Goal: Task Accomplishment & Management: Complete application form

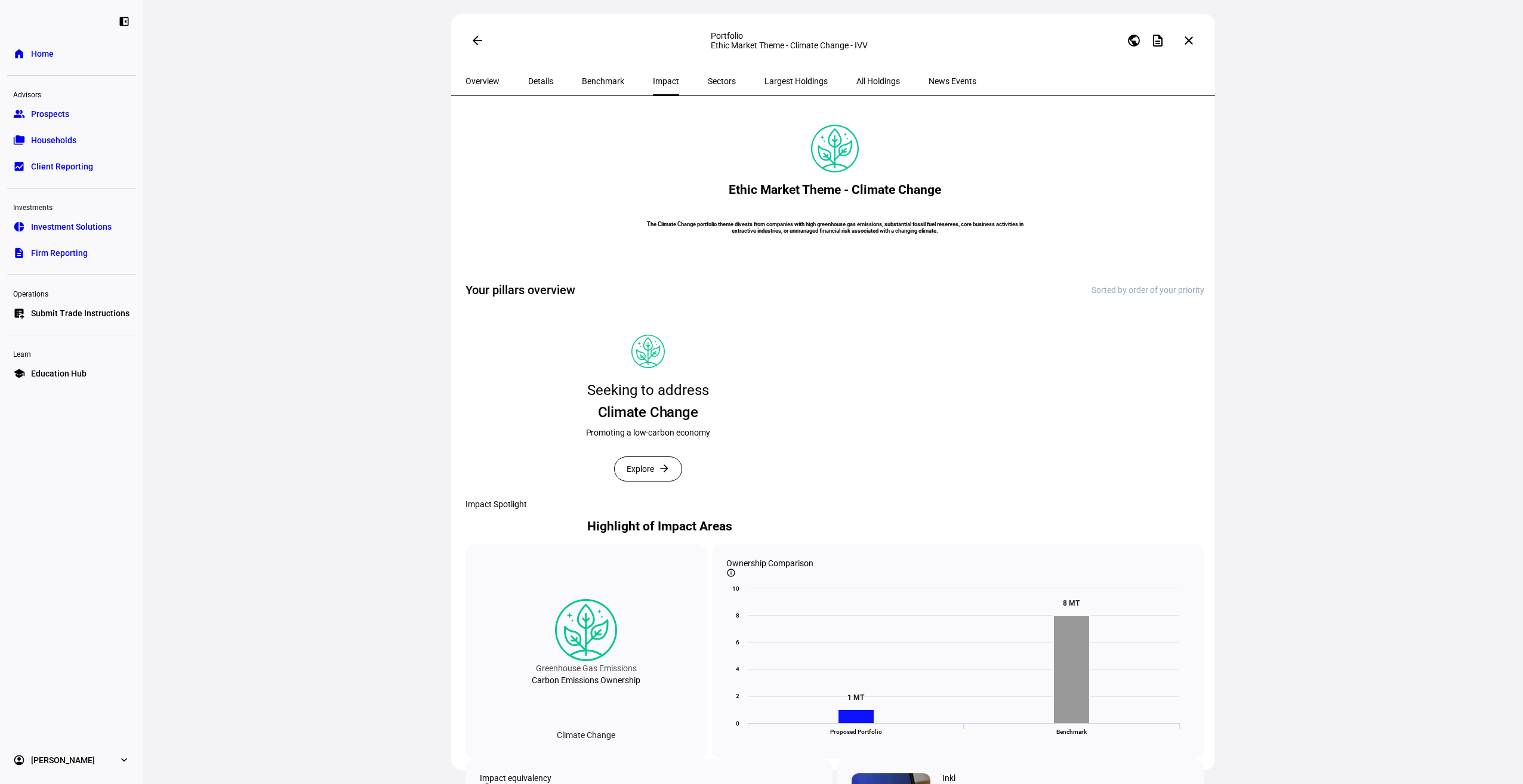
scroll to position [48, 0]
click at [1195, 37] on mat-icon "close" at bounding box center [1189, 41] width 15 height 15
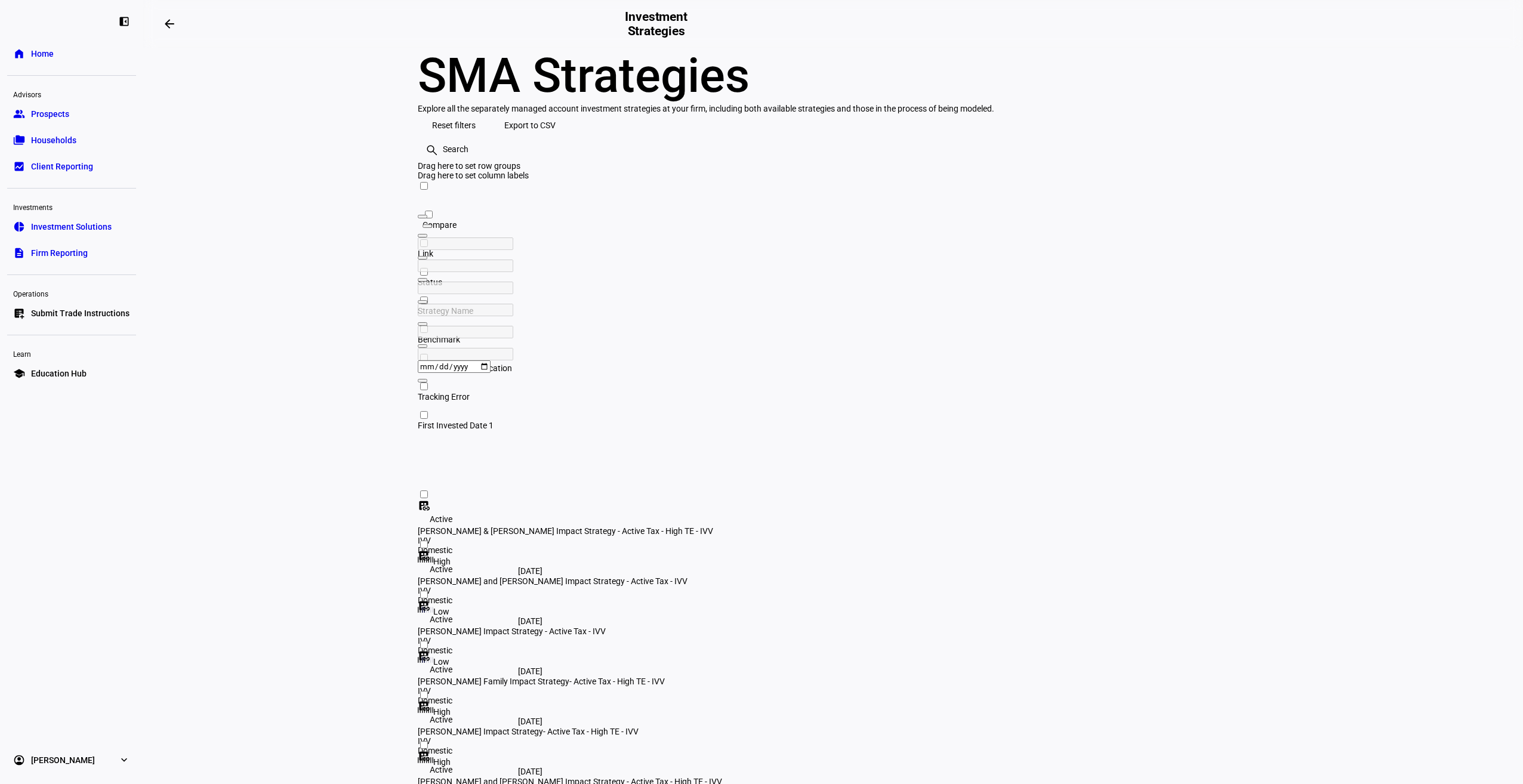
click at [64, 106] on link "group Prospects" at bounding box center [71, 114] width 129 height 24
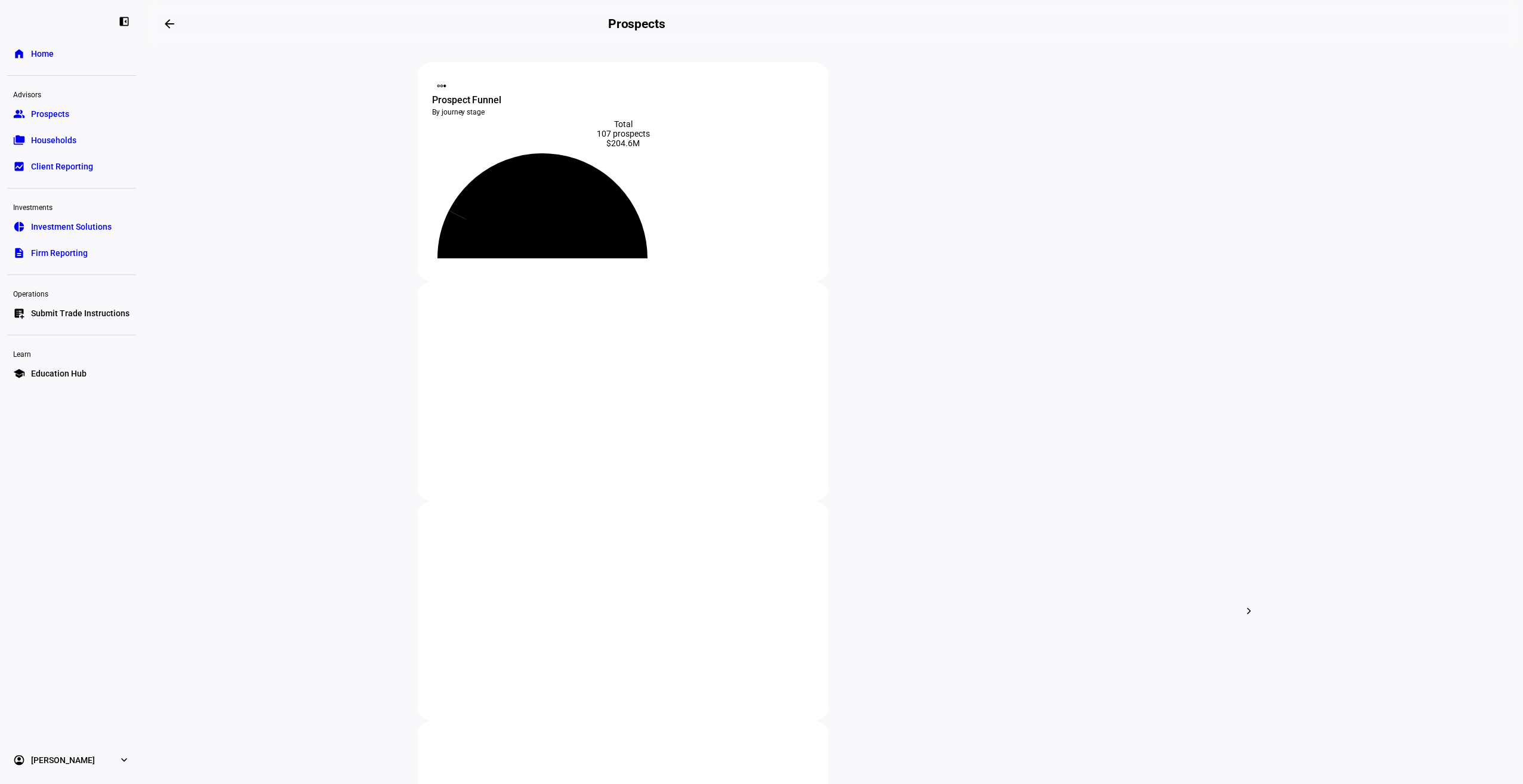
click at [73, 312] on span "Submit Trade Instructions" at bounding box center [80, 313] width 99 height 12
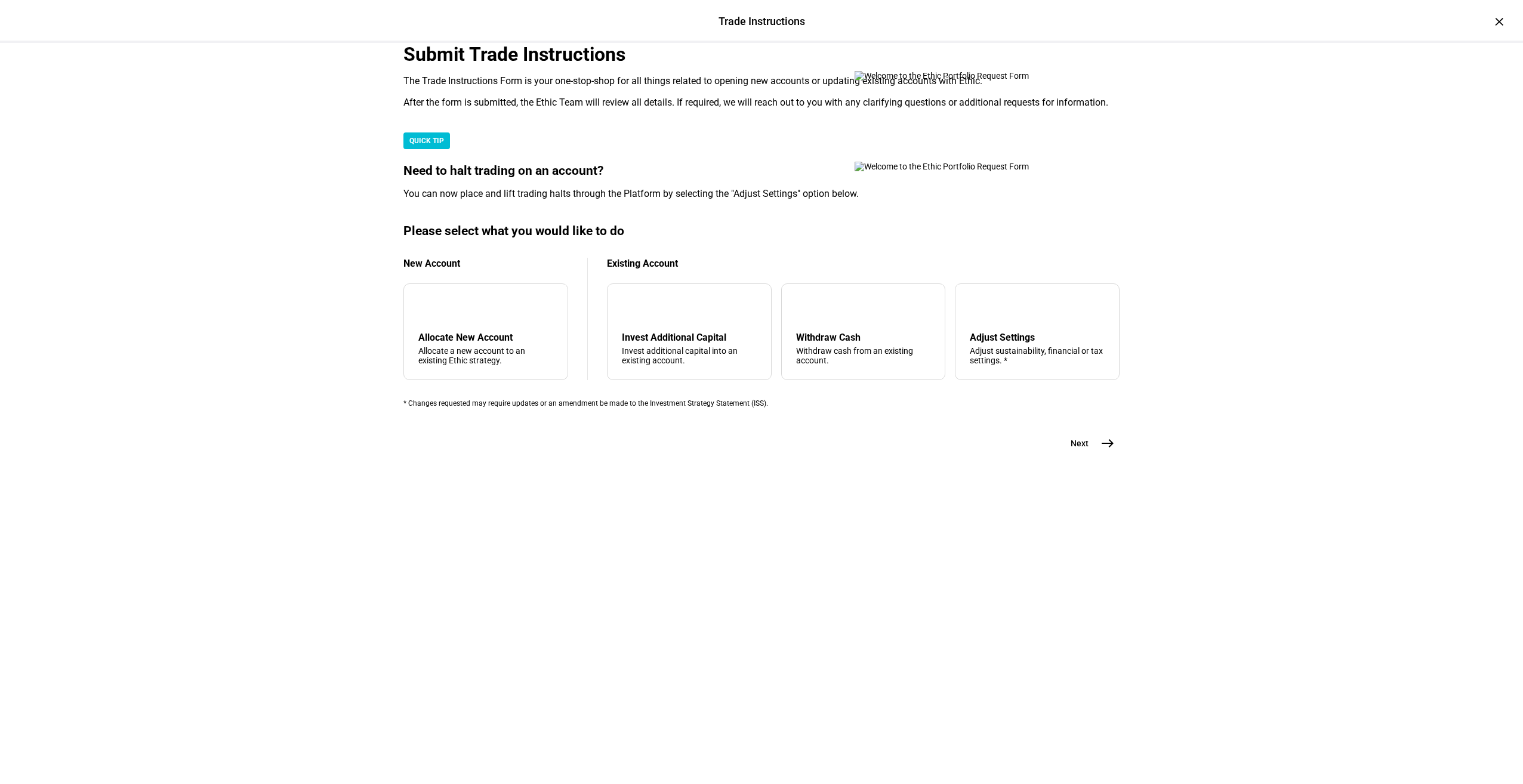
scroll to position [48, 0]
click at [815, 380] on div "arrow_upward Withdraw Cash Withdraw cash from an existing account." at bounding box center [863, 332] width 165 height 97
click at [1102, 451] on mat-icon "east" at bounding box center [1107, 443] width 15 height 15
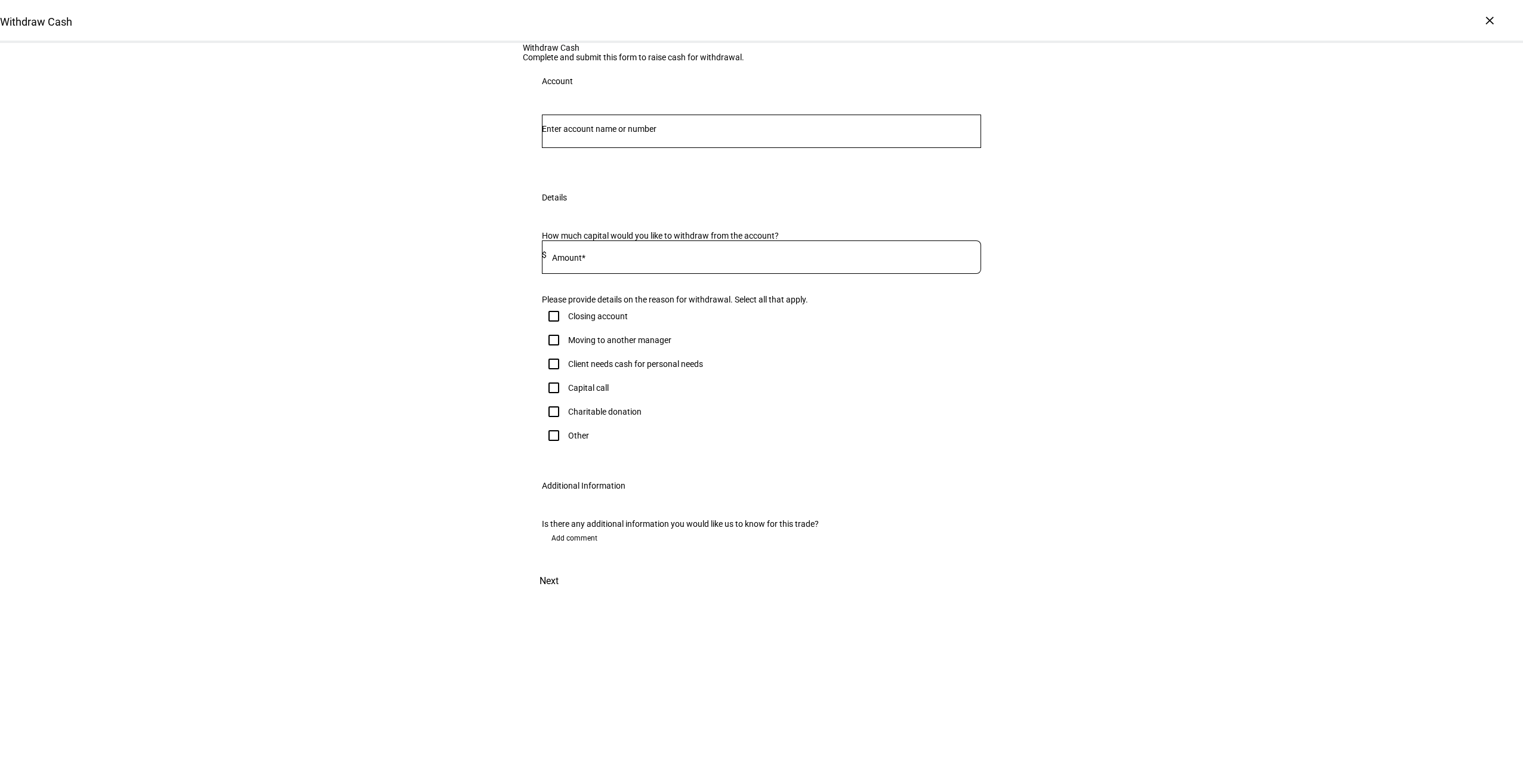
click at [637, 134] on input "Number" at bounding box center [761, 128] width 439 height 10
paste input "26868465"
drag, startPoint x: 569, startPoint y: 248, endPoint x: 400, endPoint y: 247, distance: 169.0
click at [400, 247] on div "Withdraw Cash Complete and submit this form to raise cash for withdrawal. Accou…" at bounding box center [761, 319] width 1523 height 553
type input "8465"
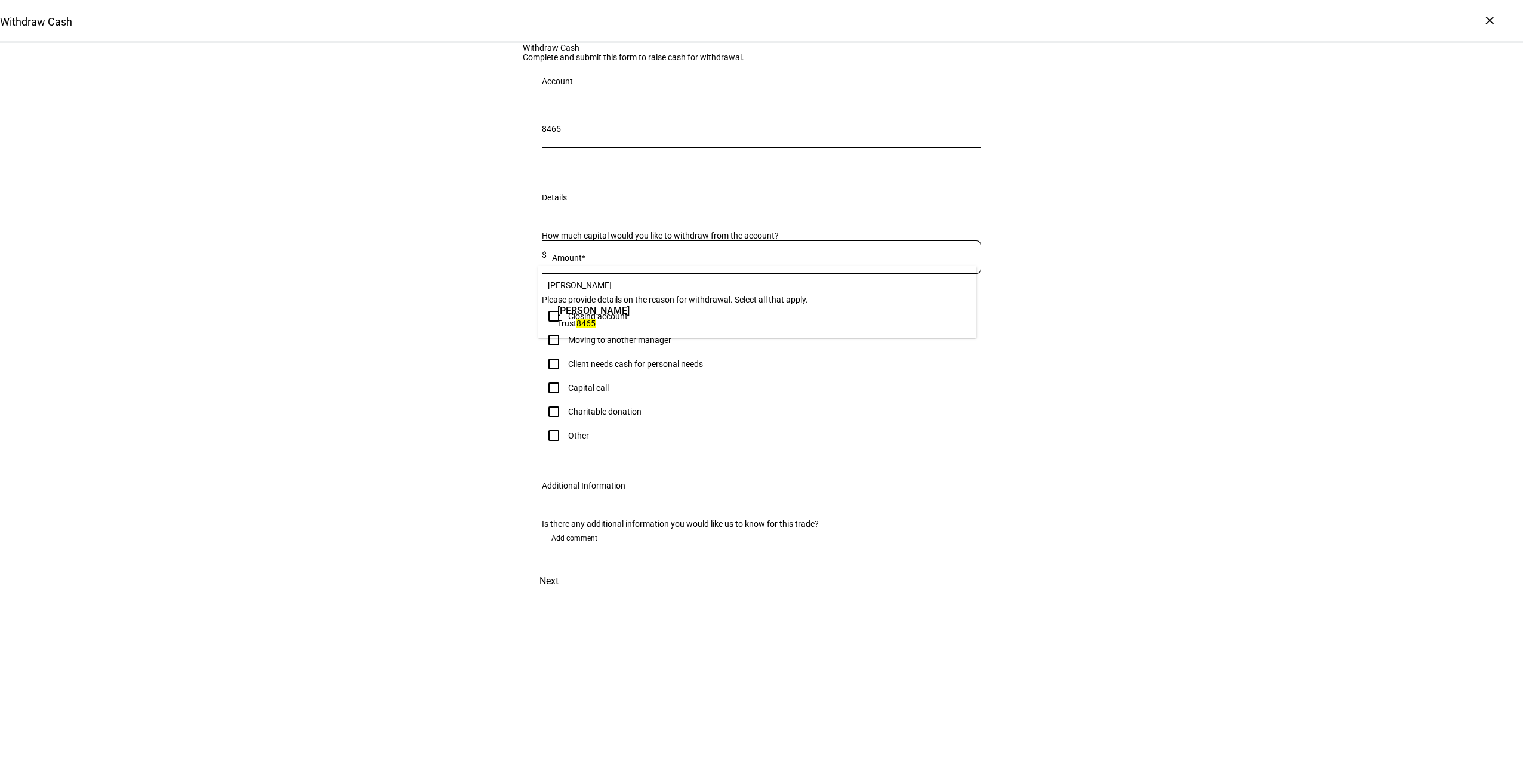
click at [579, 326] on mark "8465" at bounding box center [586, 323] width 19 height 10
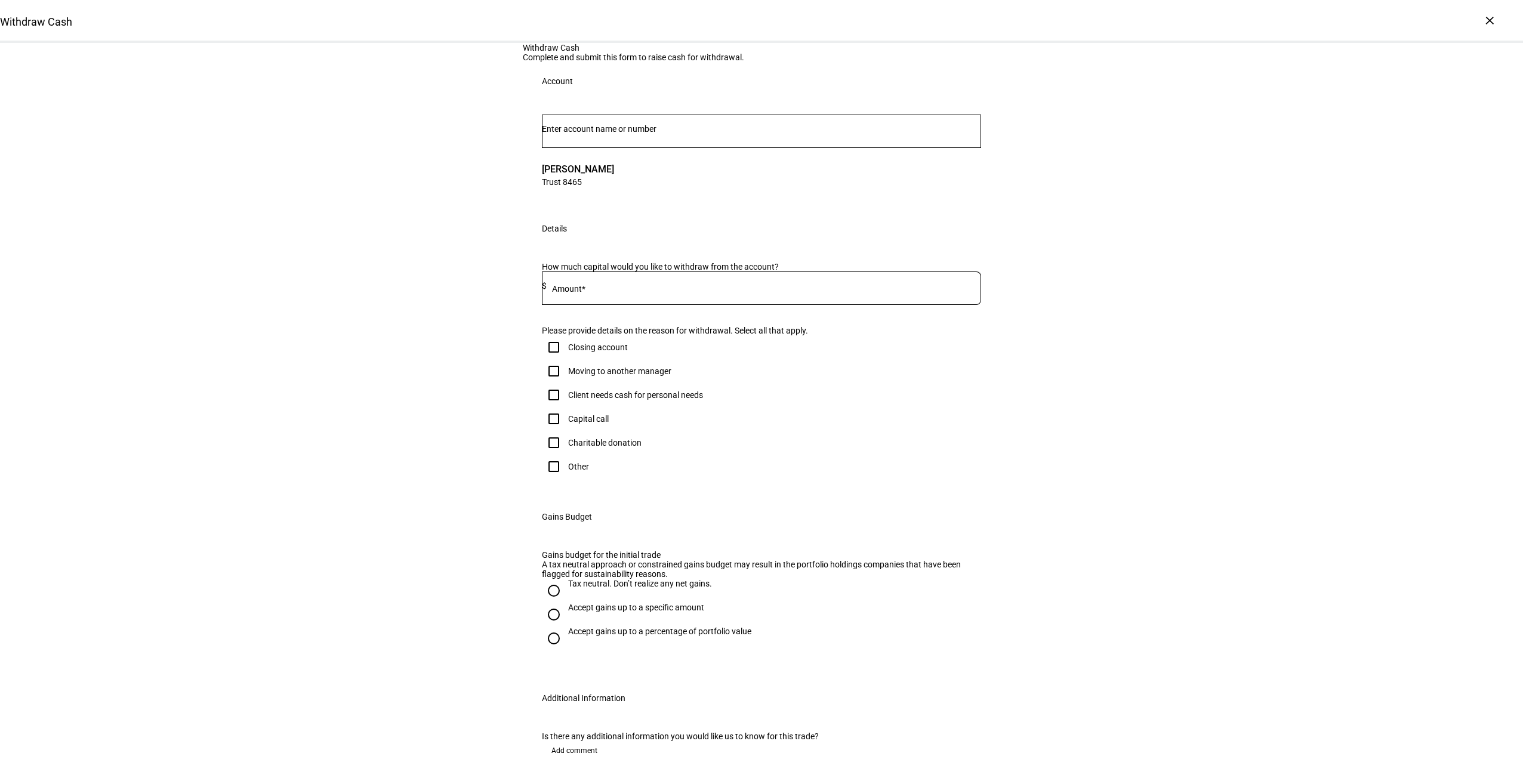
click at [350, 354] on div "Withdraw Cash Complete and submit this form to raise cash for withdrawal. Accou…" at bounding box center [761, 425] width 1523 height 765
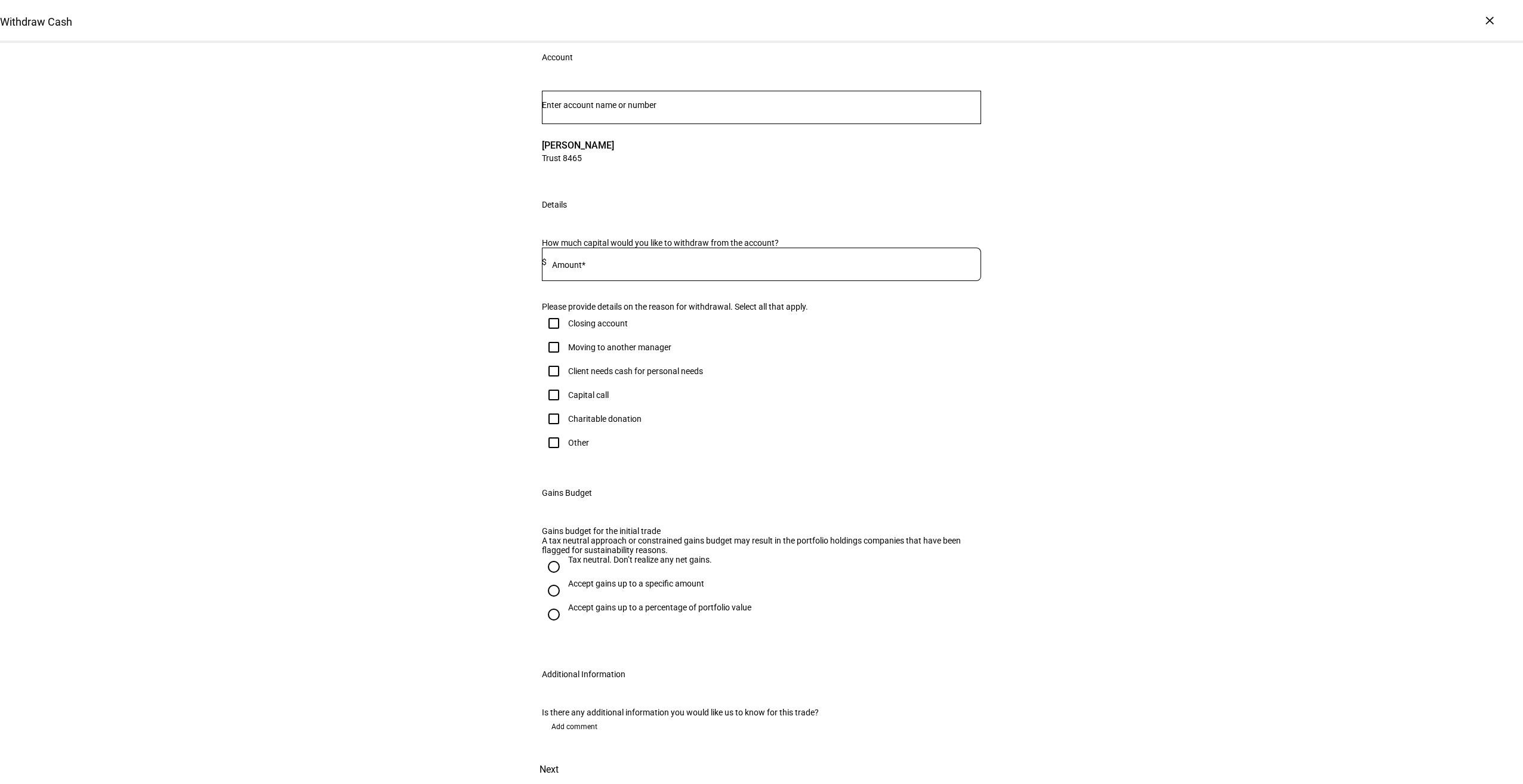
scroll to position [240, 0]
click at [577, 366] on div "Client needs cash for personal needs" at bounding box center [635, 371] width 135 height 10
click at [566, 359] on input "Client needs cash for personal needs" at bounding box center [554, 371] width 24 height 24
checkbox input "true"
click at [591, 579] on div "Accept gains up to a specific amount" at bounding box center [636, 583] width 136 height 10
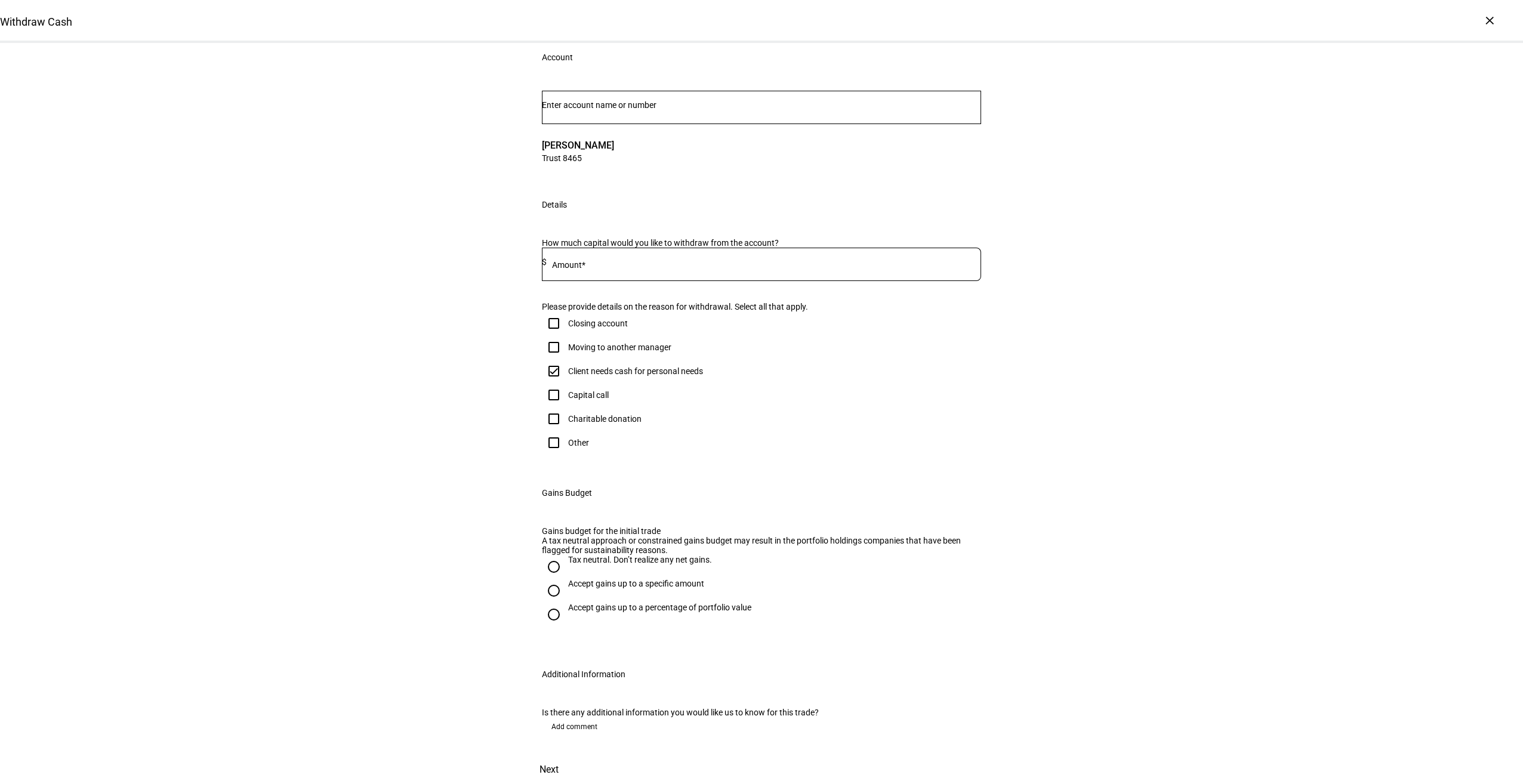
click at [566, 579] on input "Accept gains up to a specific amount" at bounding box center [554, 591] width 24 height 24
radio input "true"
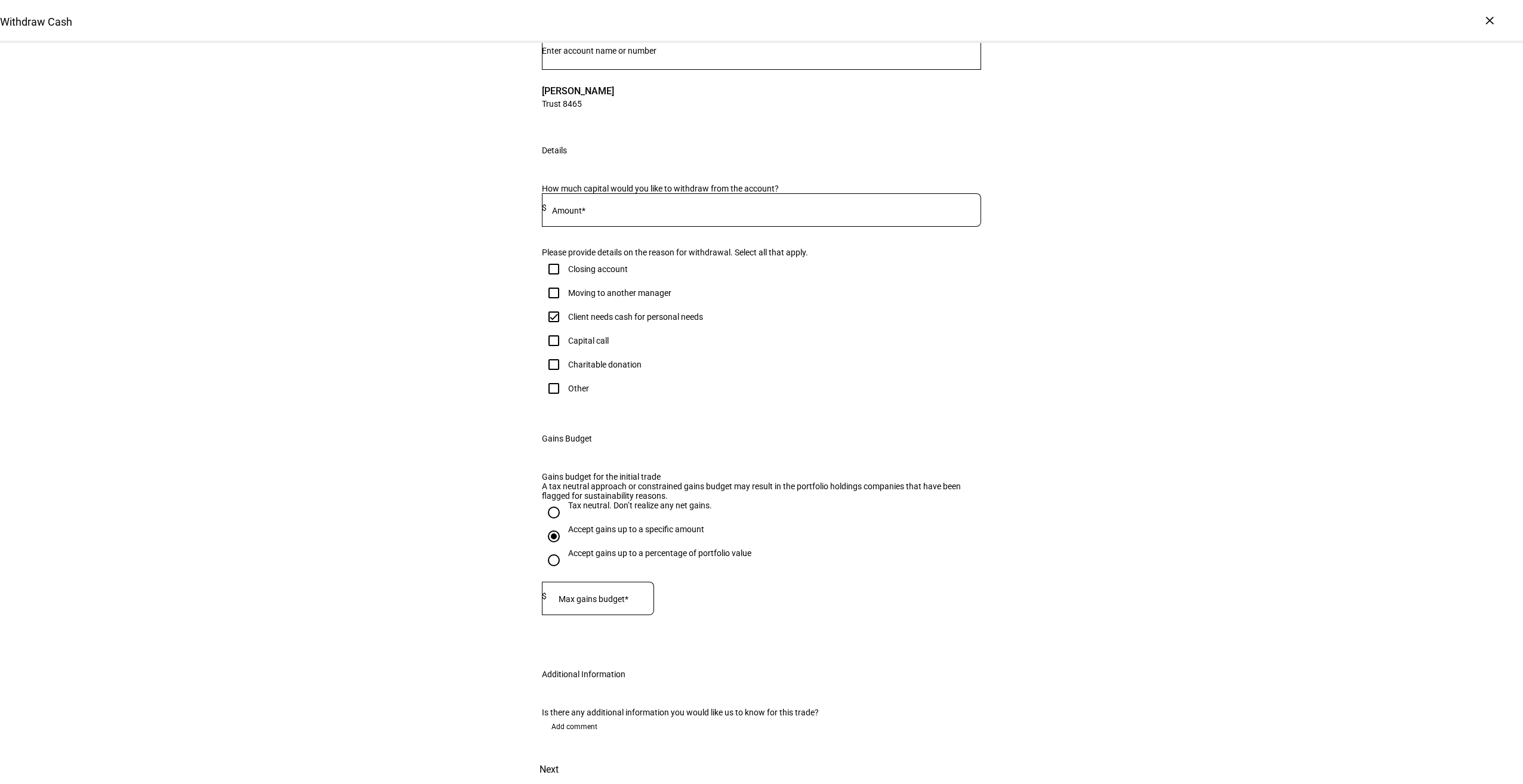
click at [612, 616] on div at bounding box center [600, 598] width 107 height 34
type input "25,000"
click at [1206, 479] on div "Withdraw Cash Complete and submit this form to raise cash for withdrawal. Accou…" at bounding box center [761, 375] width 1523 height 819
click at [558, 755] on span "Next" at bounding box center [549, 769] width 19 height 29
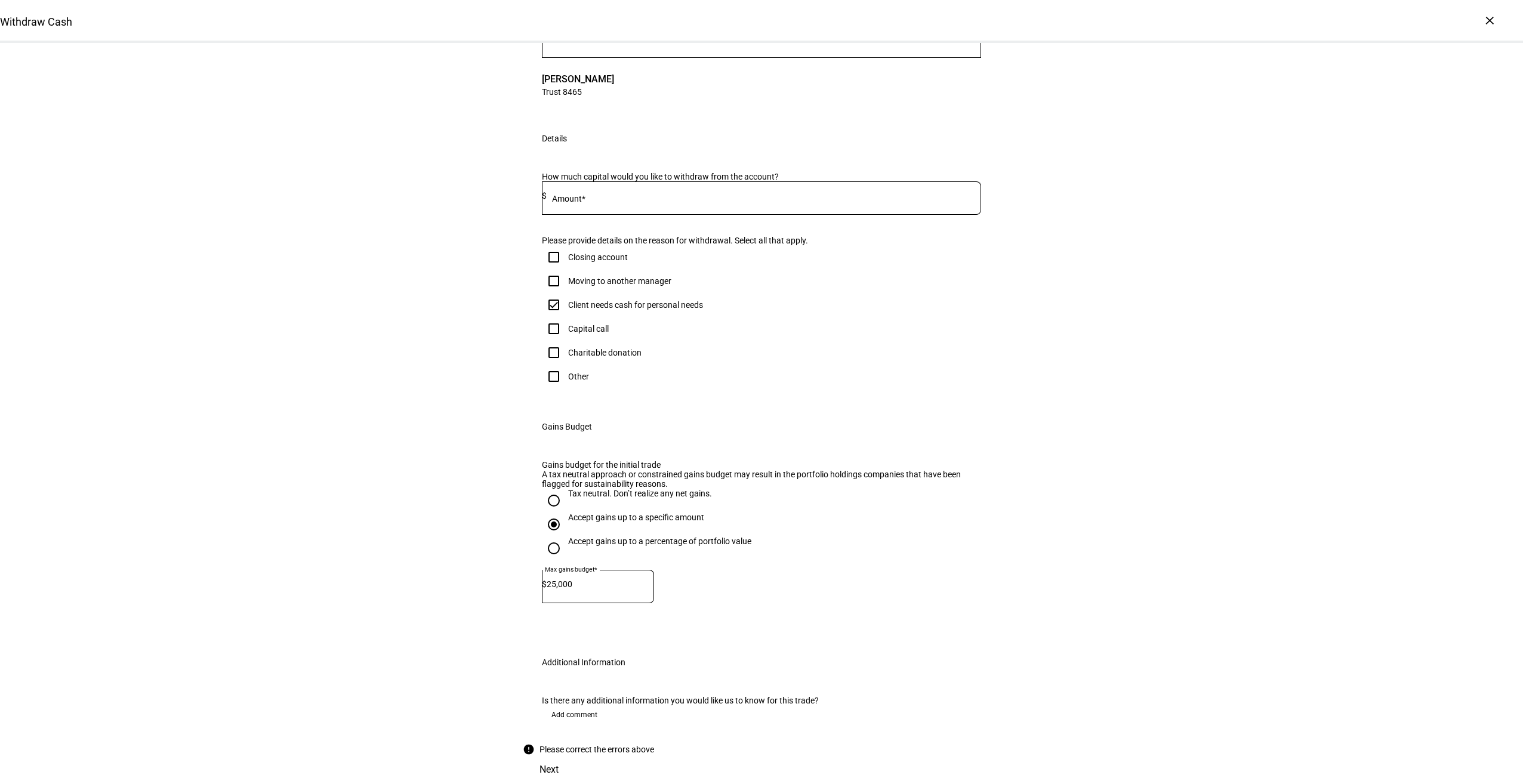
scroll to position [130, 0]
click at [592, 215] on div at bounding box center [764, 198] width 434 height 34
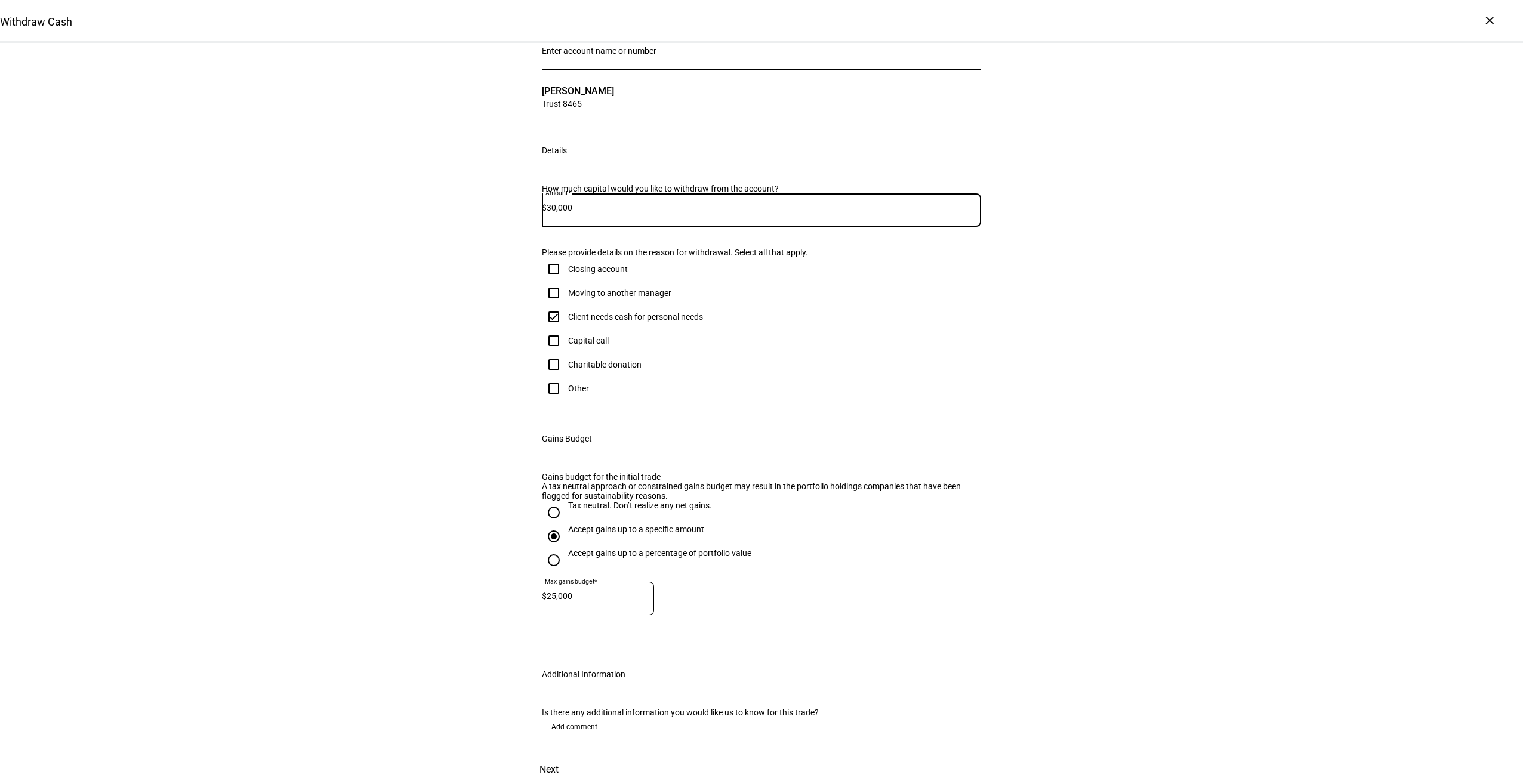
type input "30,000"
click at [1372, 528] on div "Withdraw Cash Complete and submit this form to raise cash for withdrawal. Accou…" at bounding box center [761, 375] width 1523 height 819
click at [575, 757] on span at bounding box center [549, 769] width 53 height 29
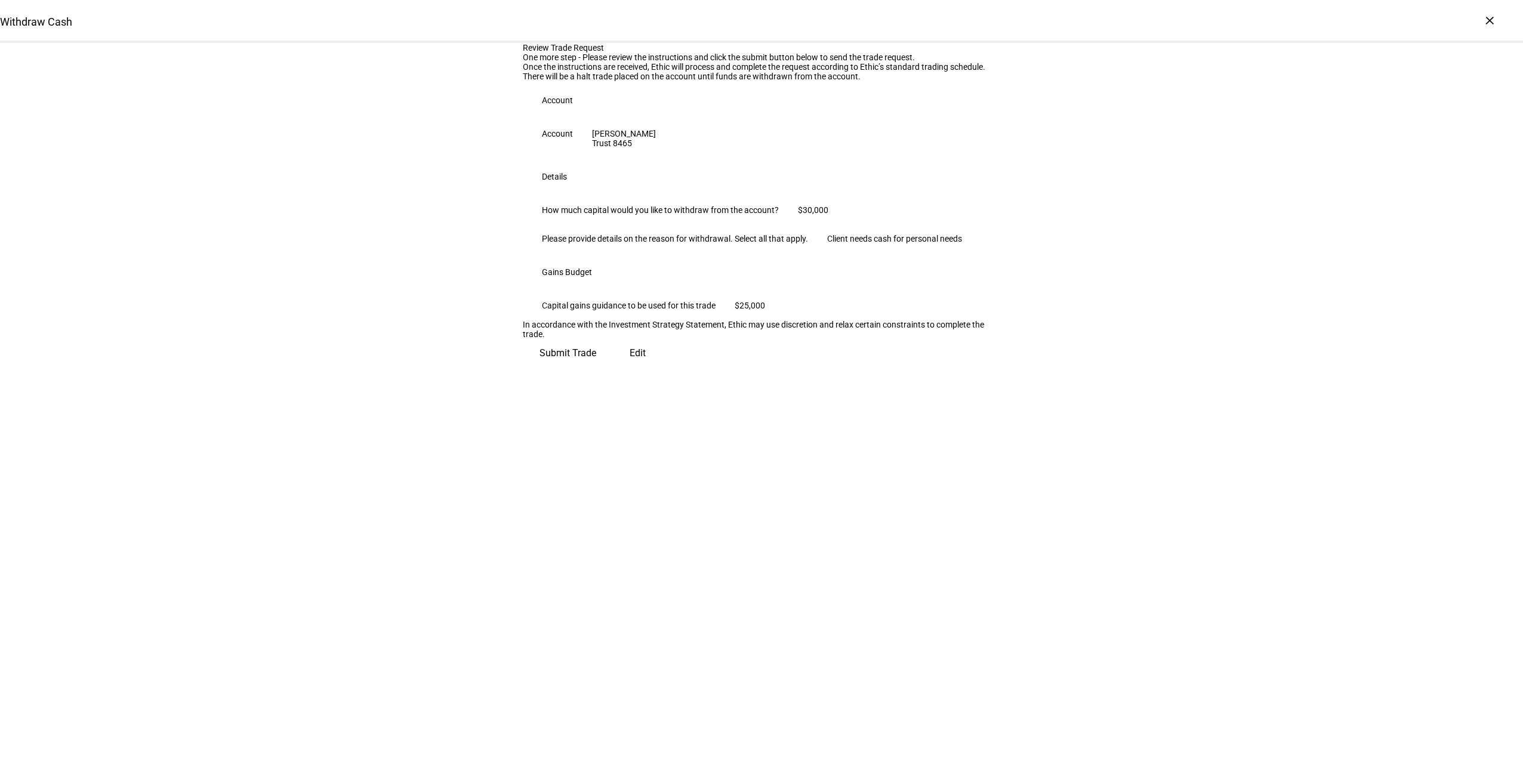
click at [596, 368] on span "Submit Trade" at bounding box center [567, 353] width 57 height 29
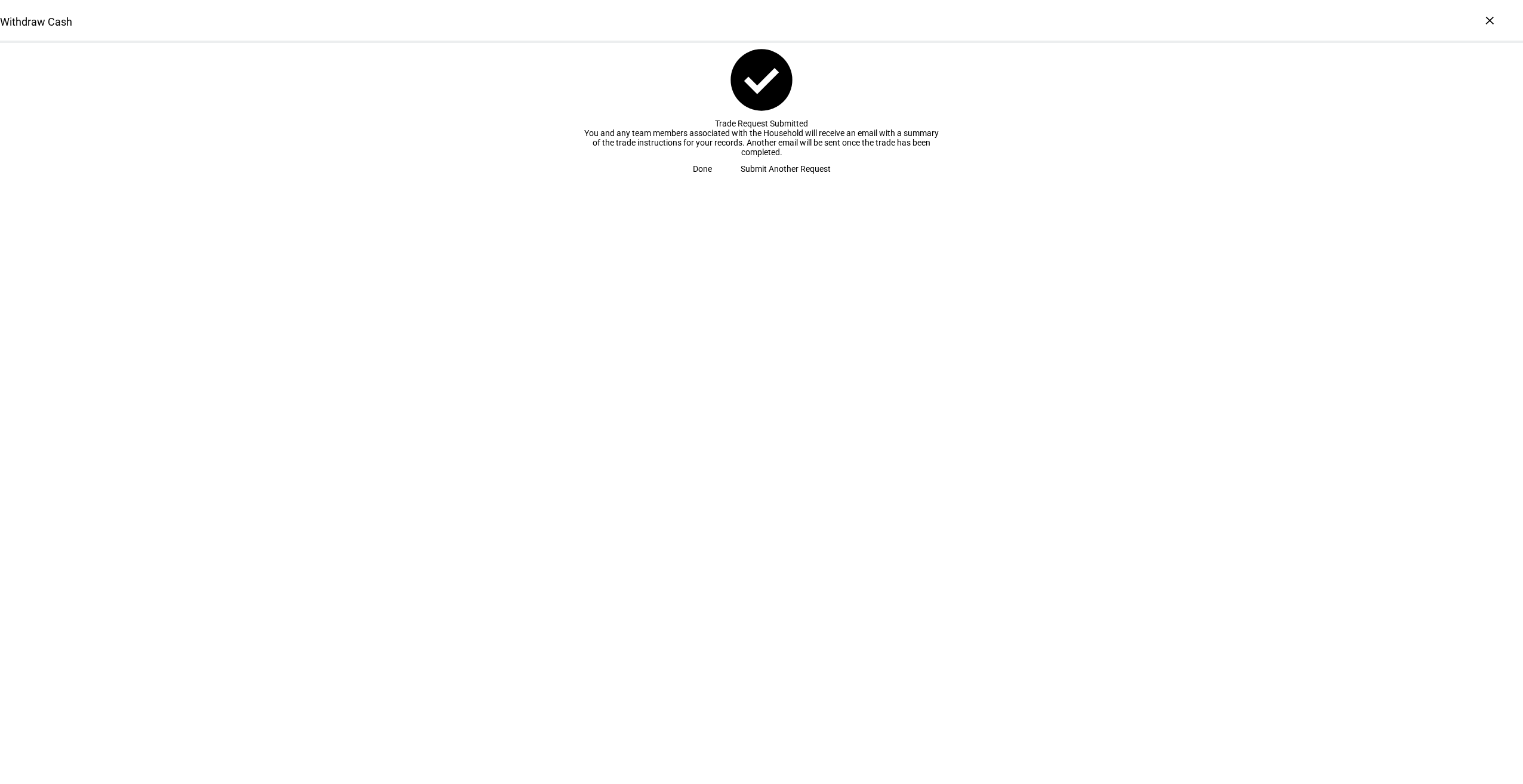
click at [754, 181] on span "Submit Another Request" at bounding box center [786, 169] width 90 height 24
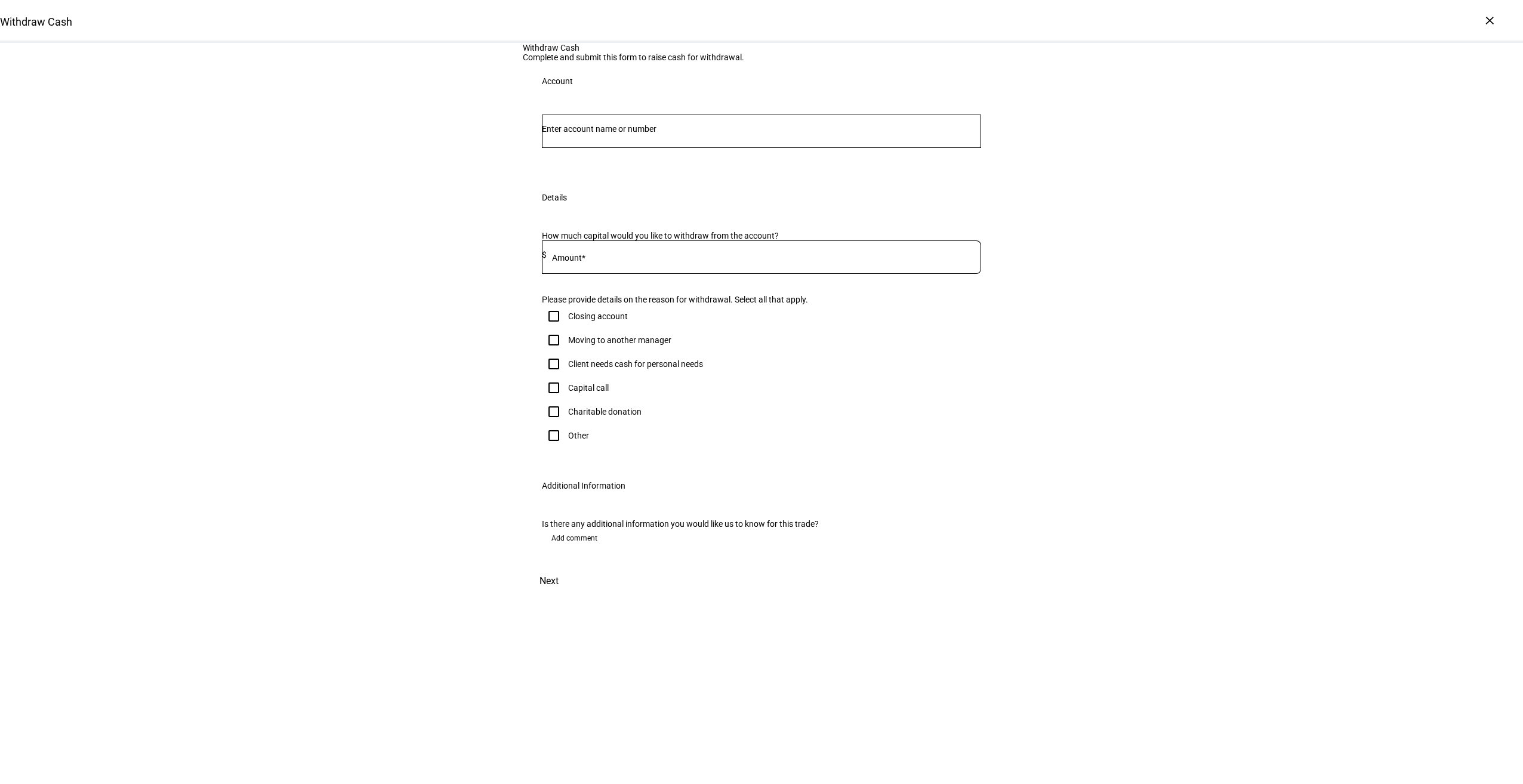
click at [674, 134] on input "Number" at bounding box center [761, 128] width 439 height 10
paste input "71760486"
drag, startPoint x: 570, startPoint y: 248, endPoint x: 490, endPoint y: 248, distance: 80.0
click at [490, 248] on div "Withdraw Cash Complete and submit this form to raise cash for withdrawal. Accou…" at bounding box center [761, 319] width 1523 height 553
type input "0486"
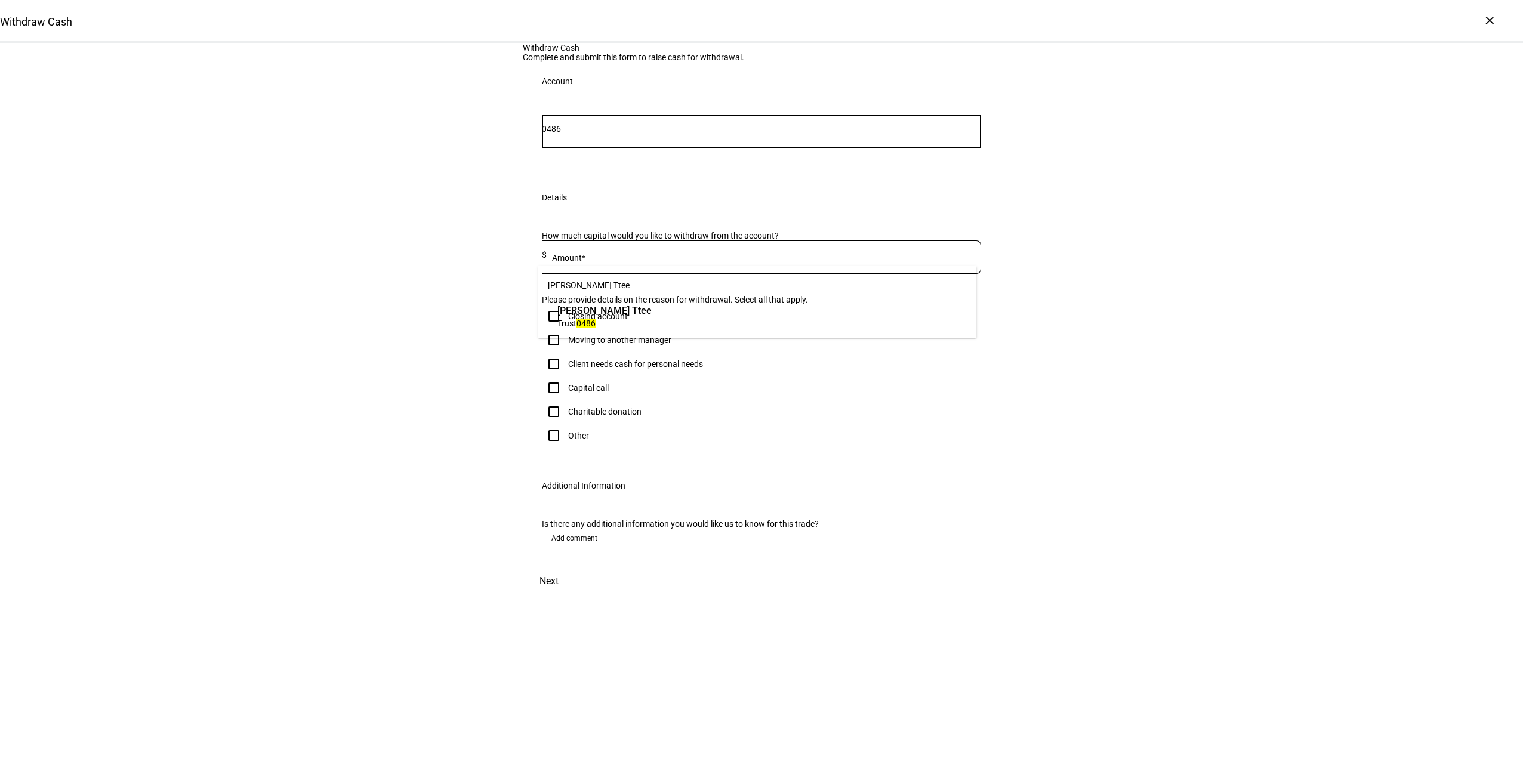
click at [619, 329] on div "[PERSON_NAME] Ttee Trust 0486" at bounding box center [605, 316] width 100 height 31
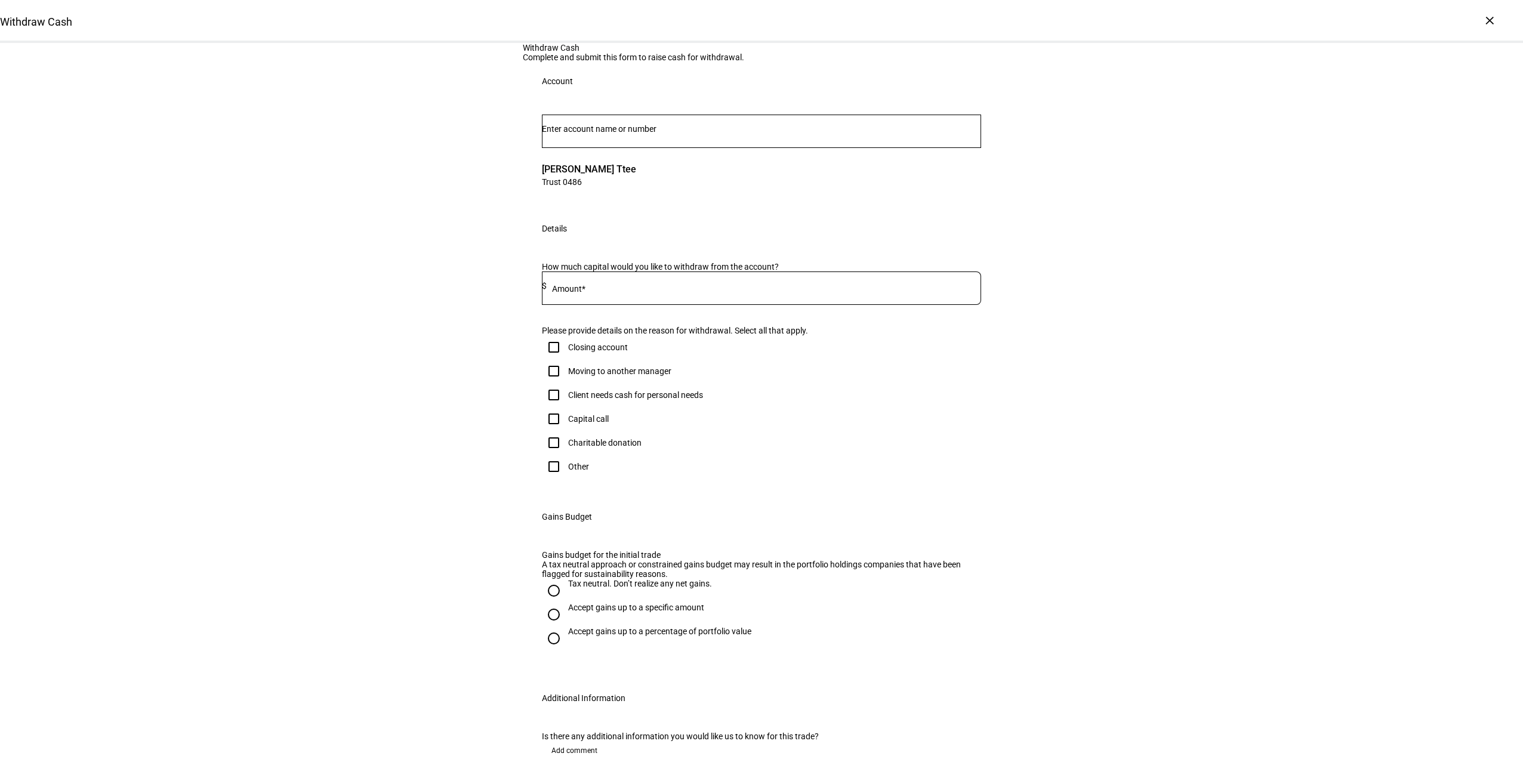
click at [586, 294] on mat-label "Amount*" at bounding box center [569, 289] width 34 height 10
type input "30,000"
click at [594, 407] on div "Client needs cash for personal needs" at bounding box center [622, 395] width 161 height 24
click at [548, 407] on input "Client needs cash for personal needs" at bounding box center [554, 395] width 24 height 24
checkbox input "true"
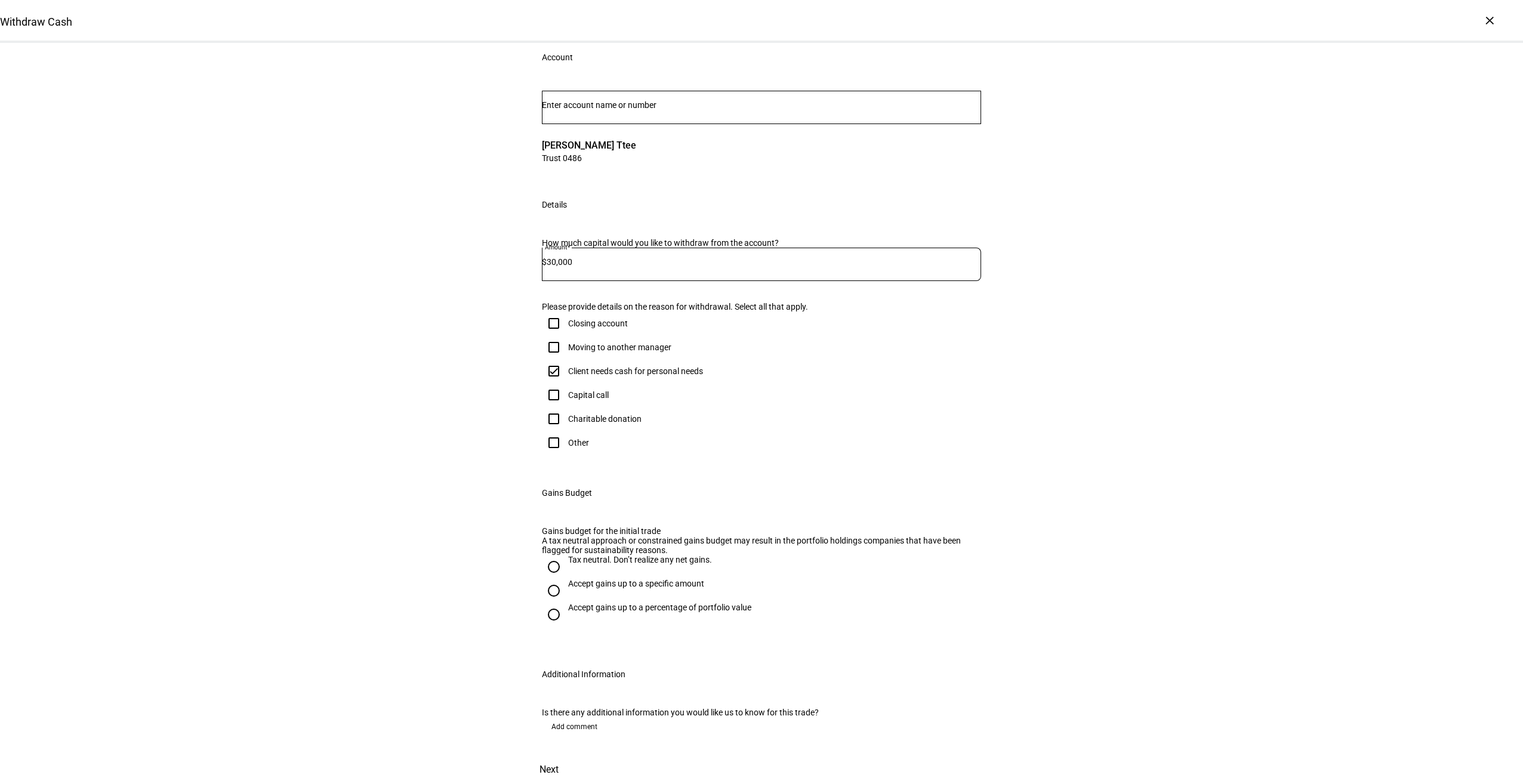
scroll to position [297, 0]
click at [617, 579] on div "Accept gains up to a specific amount" at bounding box center [636, 583] width 136 height 10
click at [566, 579] on input "Accept gains up to a specific amount" at bounding box center [554, 591] width 24 height 24
radio input "true"
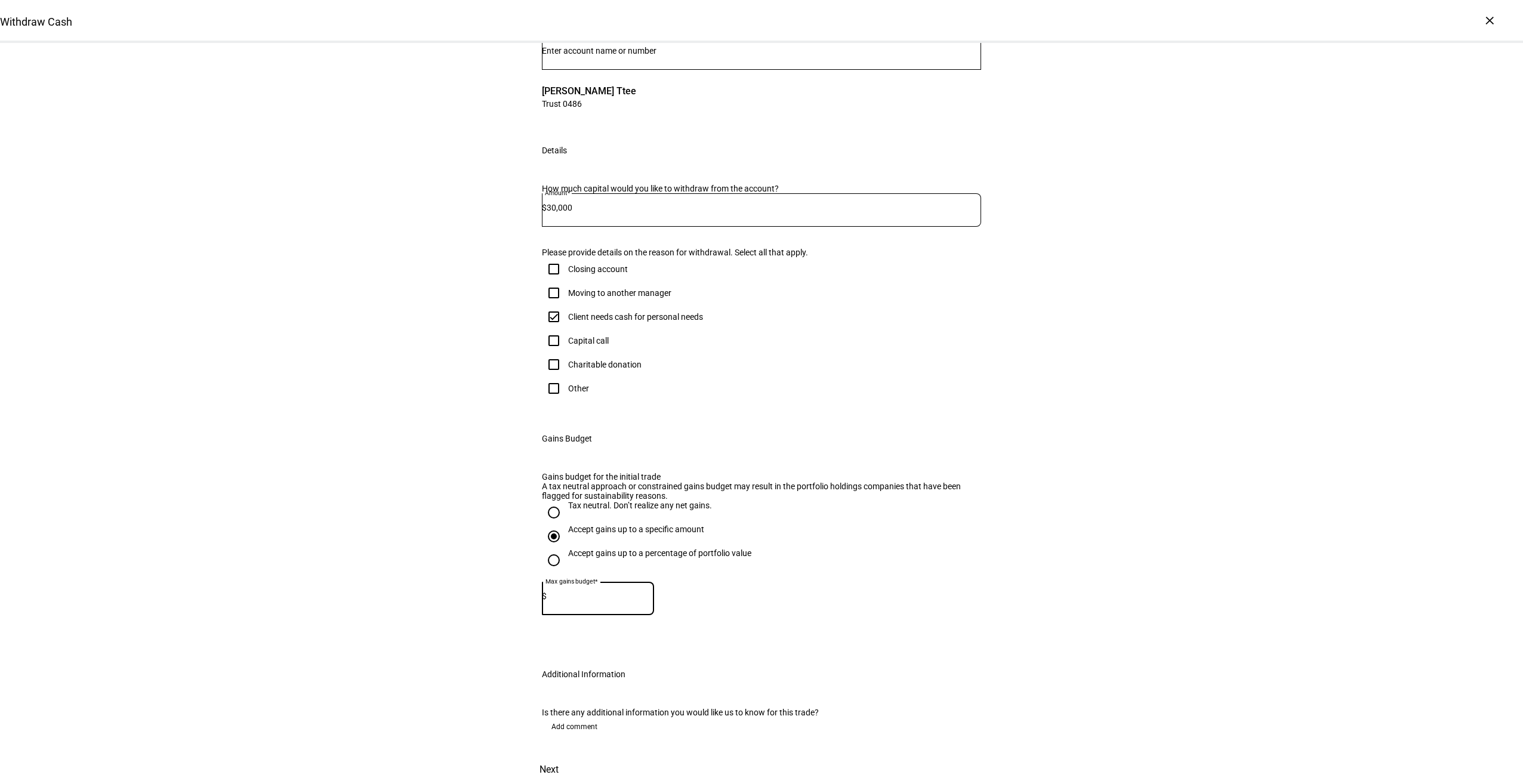
click at [598, 591] on input at bounding box center [600, 596] width 107 height 10
type input "25,000"
click at [1049, 526] on div "Withdraw Cash Complete and submit this form to raise cash for withdrawal. Accou…" at bounding box center [761, 375] width 1523 height 819
click at [558, 755] on span "Next" at bounding box center [549, 769] width 19 height 29
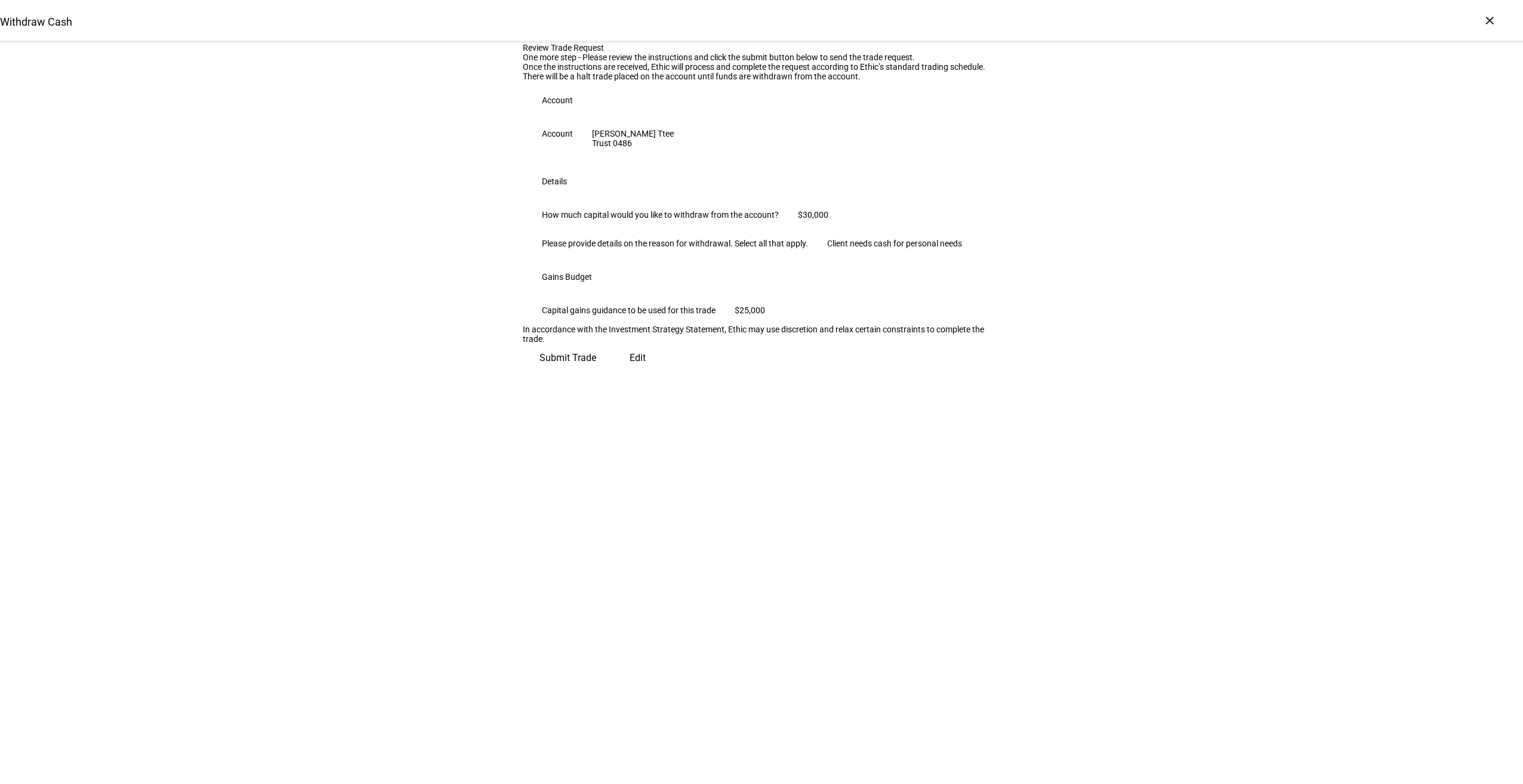
scroll to position [0, 0]
click at [596, 368] on span "Submit Trade" at bounding box center [567, 353] width 57 height 29
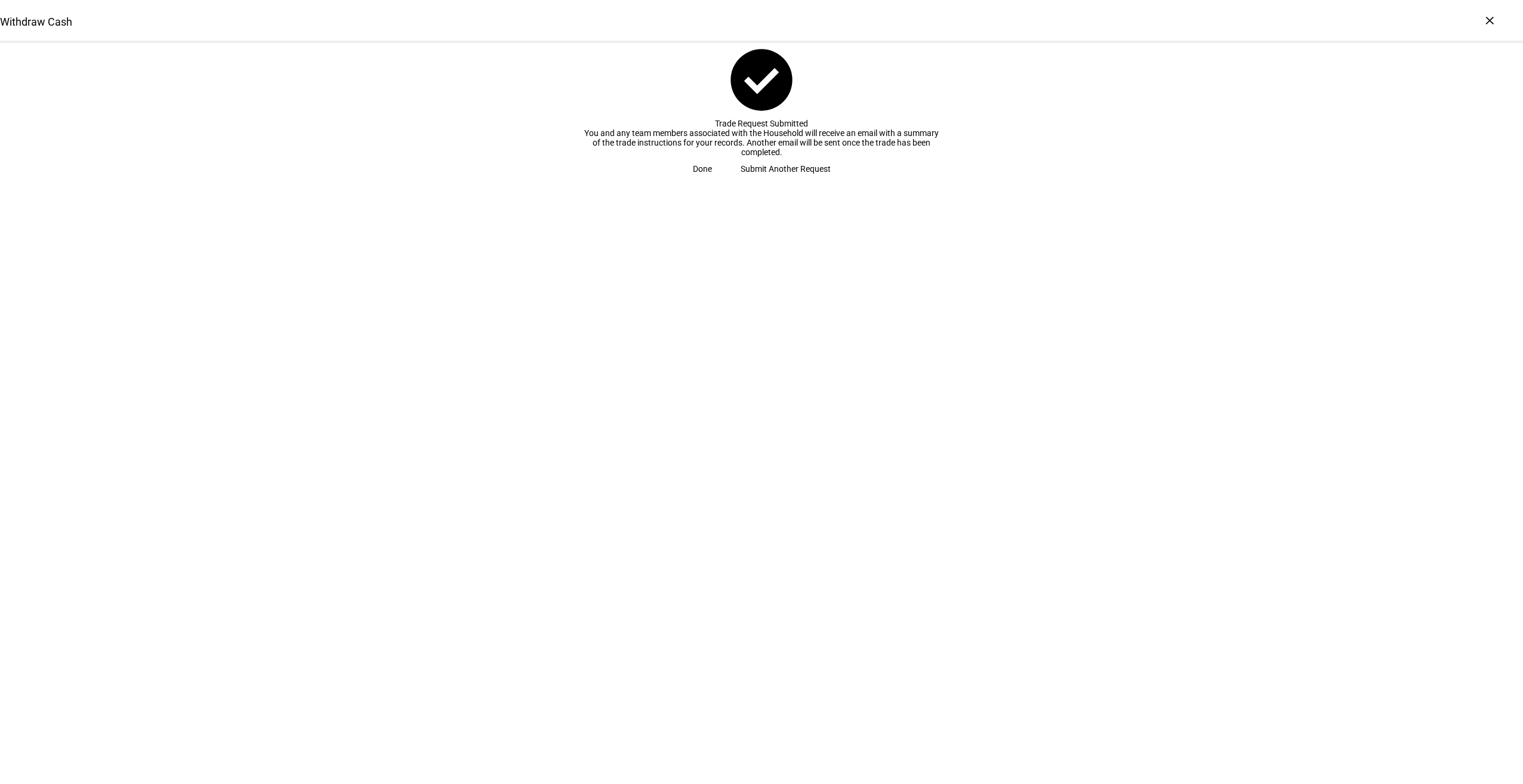
click at [712, 181] on span "Done" at bounding box center [703, 169] width 19 height 24
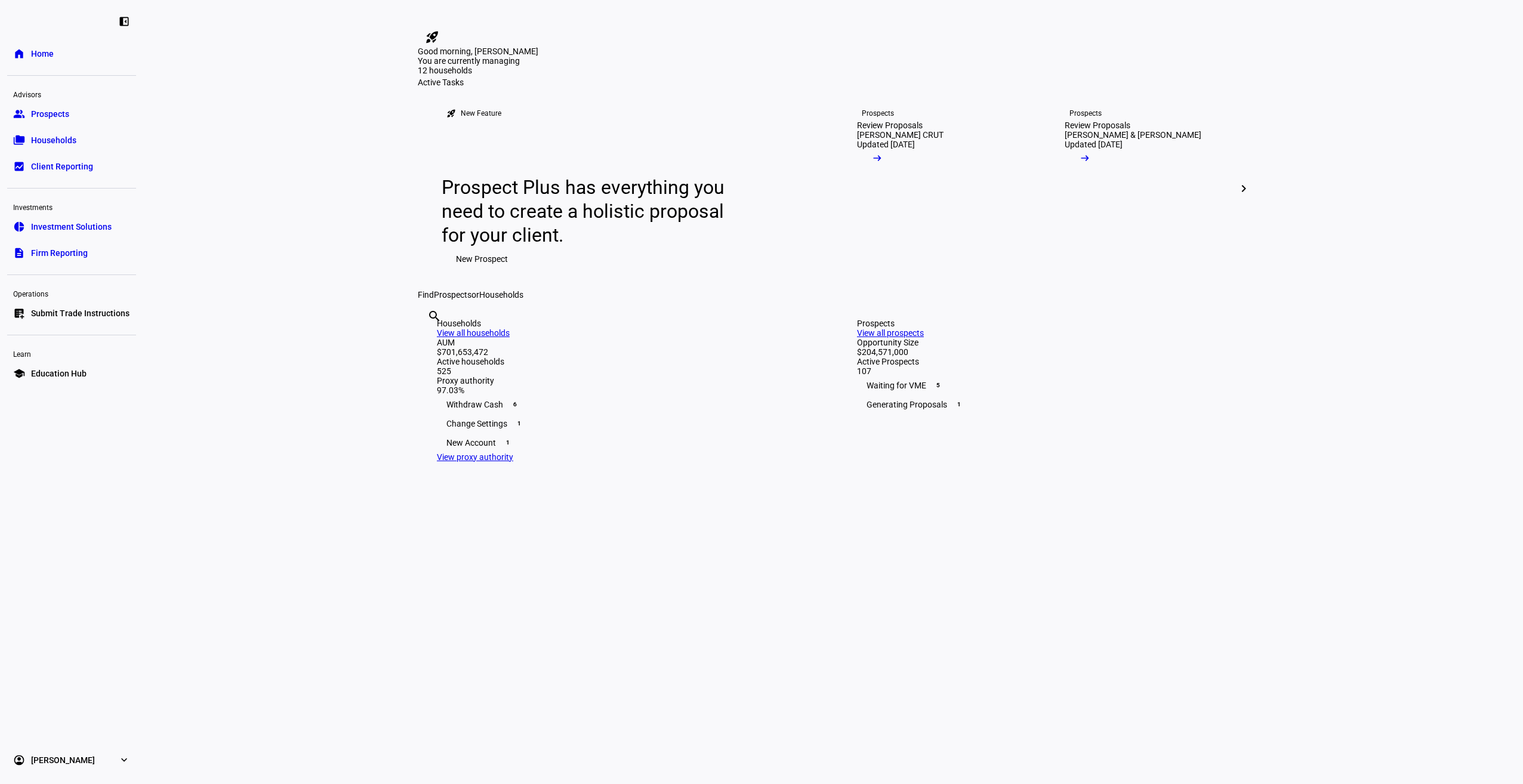
click at [60, 135] on span "Households" at bounding box center [53, 140] width 45 height 12
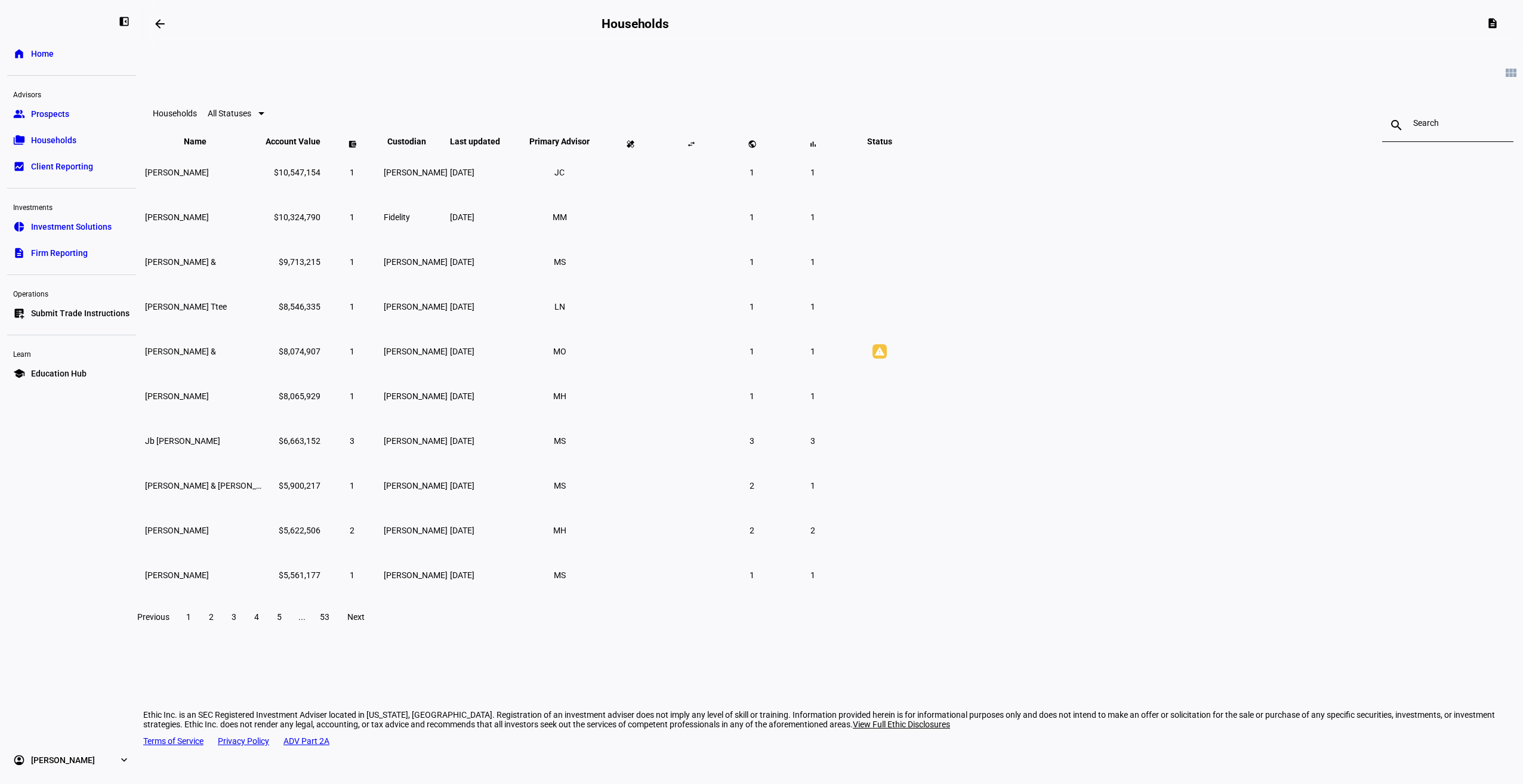
click at [1413, 122] on input at bounding box center [1447, 123] width 69 height 10
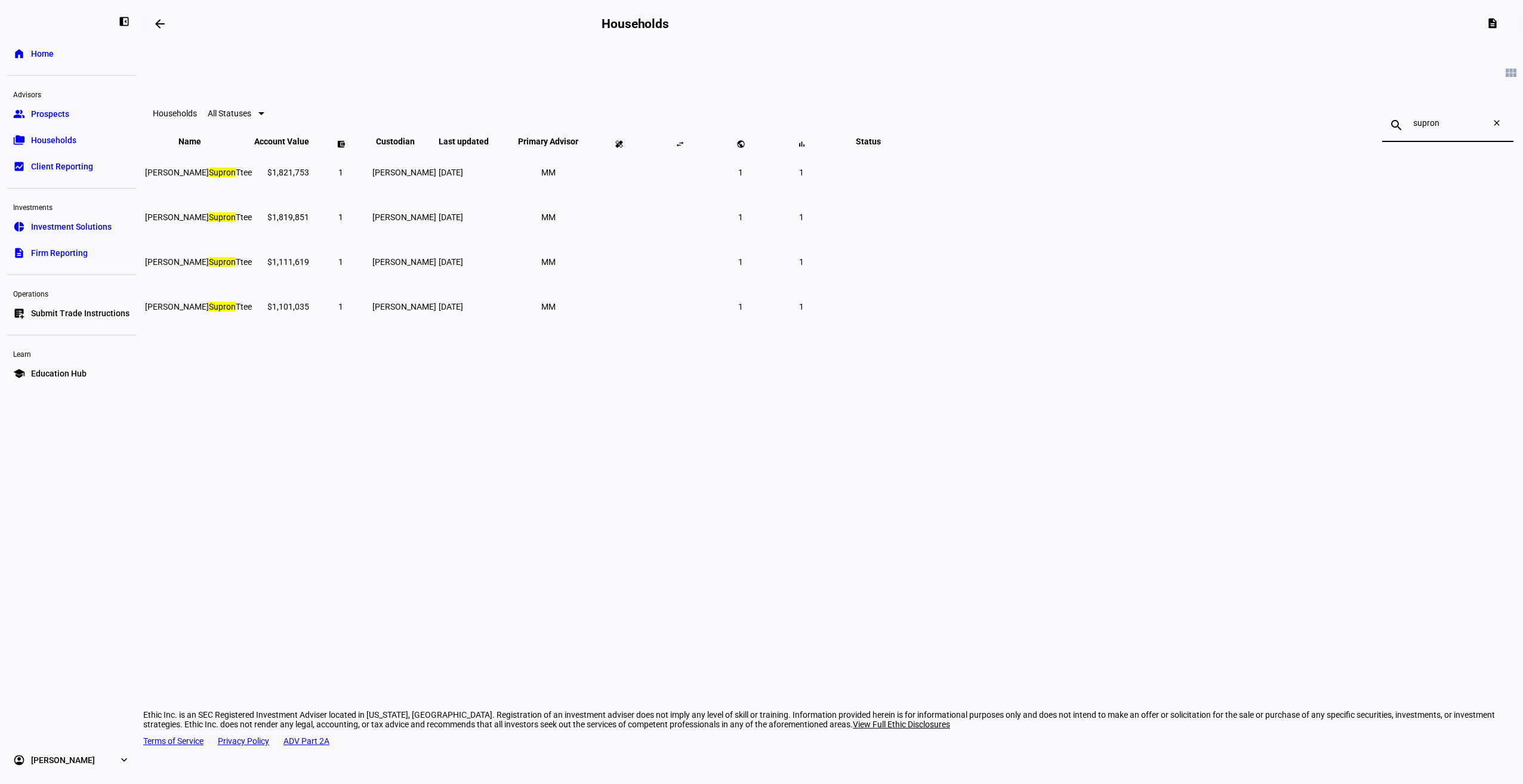
type input "supron"
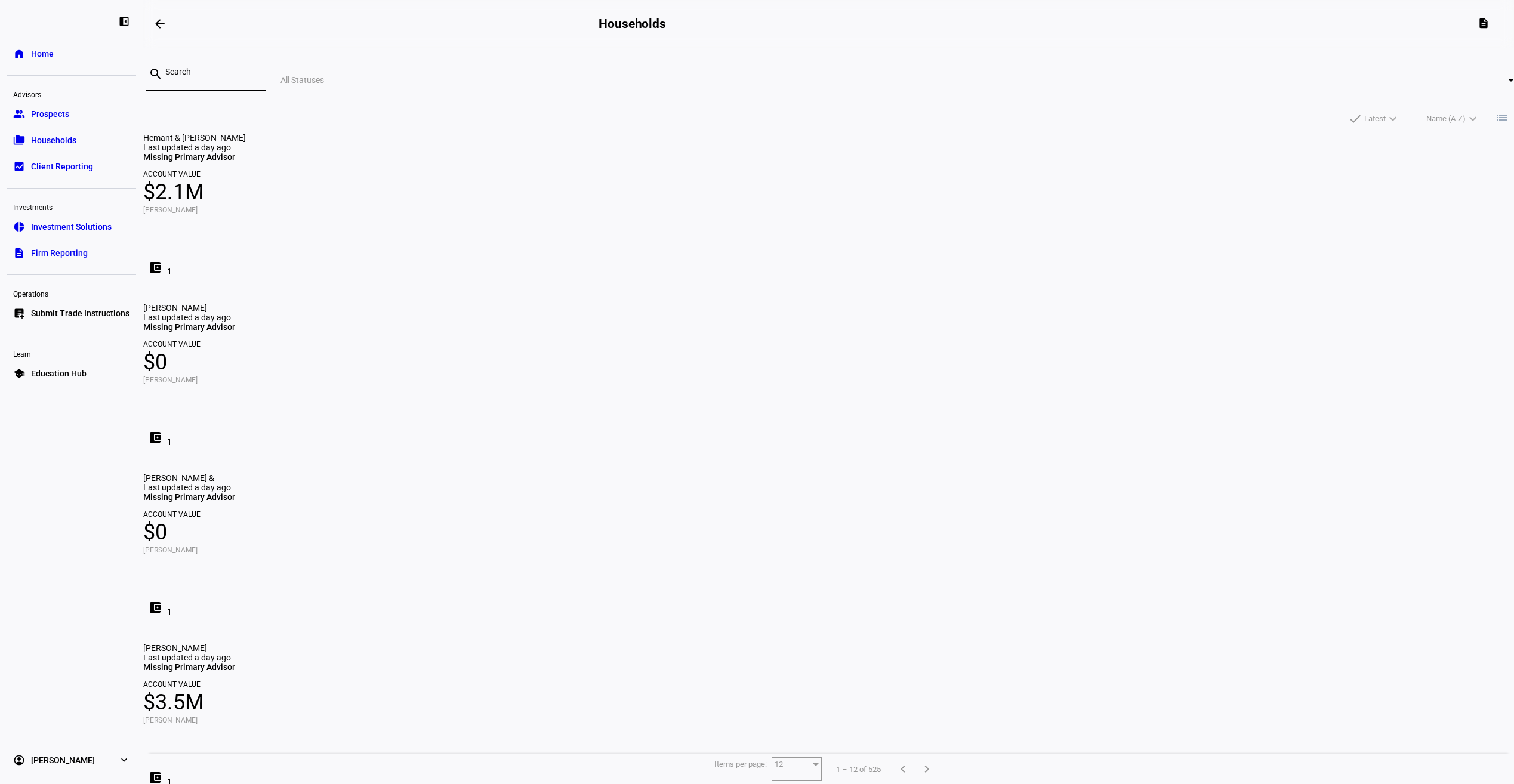
click at [55, 41] on div "left_panel_close home Home Advisors group Prospects folder_copy Households bid_…" at bounding box center [71, 392] width 143 height 784
click at [53, 48] on link "home Home" at bounding box center [71, 54] width 129 height 24
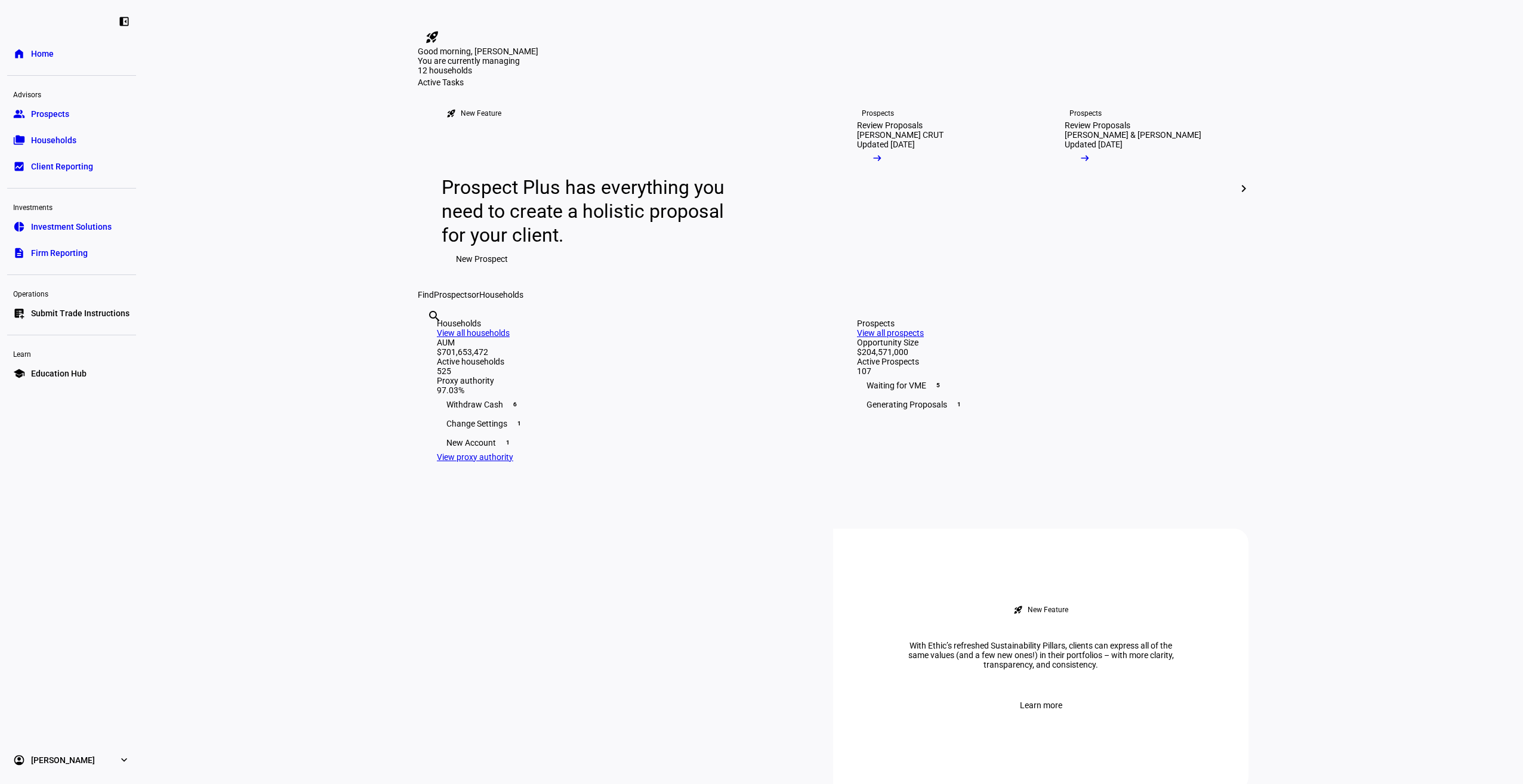
click at [83, 141] on link "folder_copy Households" at bounding box center [71, 141] width 129 height 24
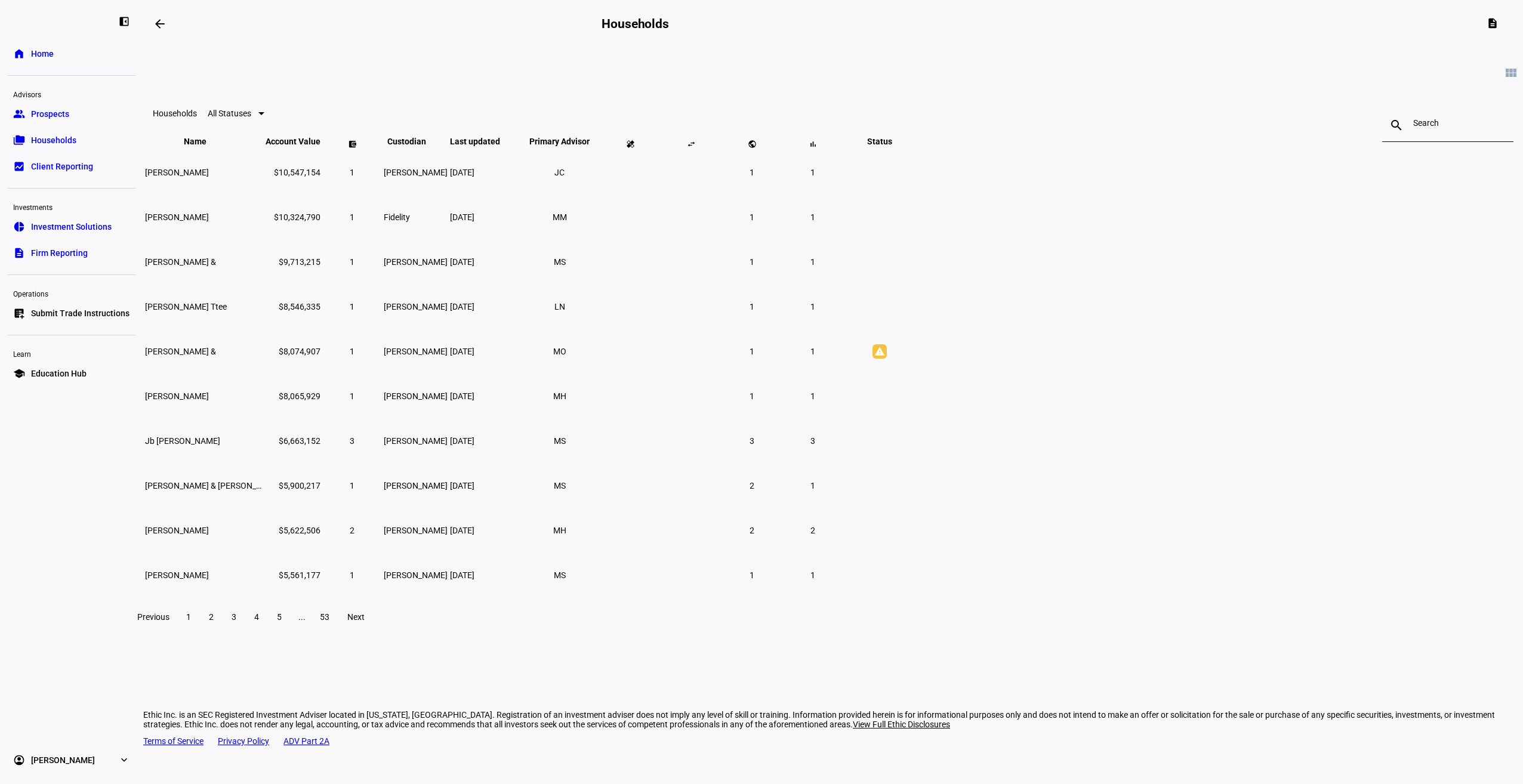
click at [1382, 114] on div "search close" at bounding box center [1447, 113] width 131 height 38
click at [1413, 133] on div at bounding box center [1447, 125] width 69 height 34
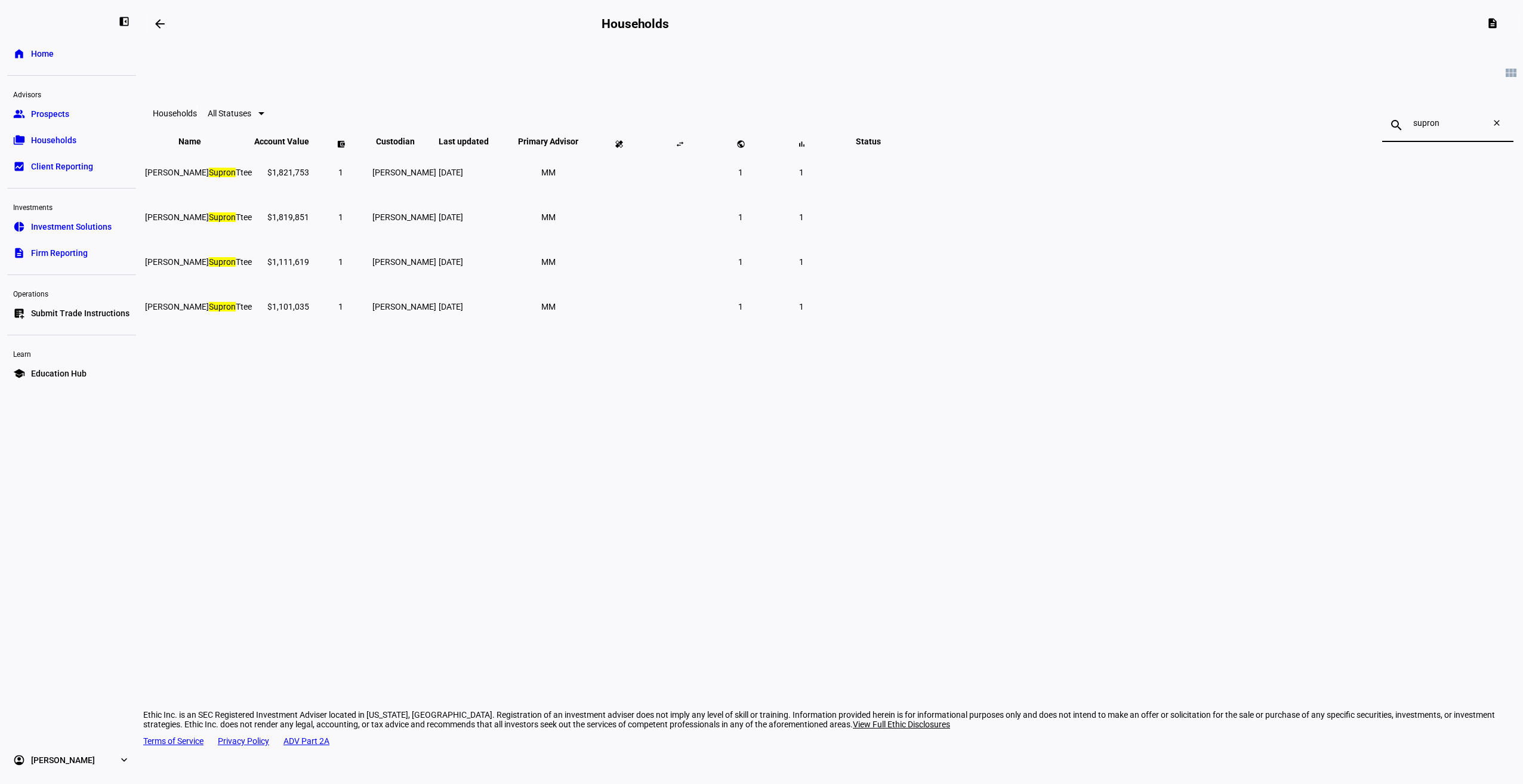
type input "supron"
click at [1333, 547] on div "arrow_backwards Households description view_module Households All Statuses sear…" at bounding box center [833, 392] width 1380 height 784
click at [252, 279] on td "[PERSON_NAME]" at bounding box center [198, 261] width 108 height 44
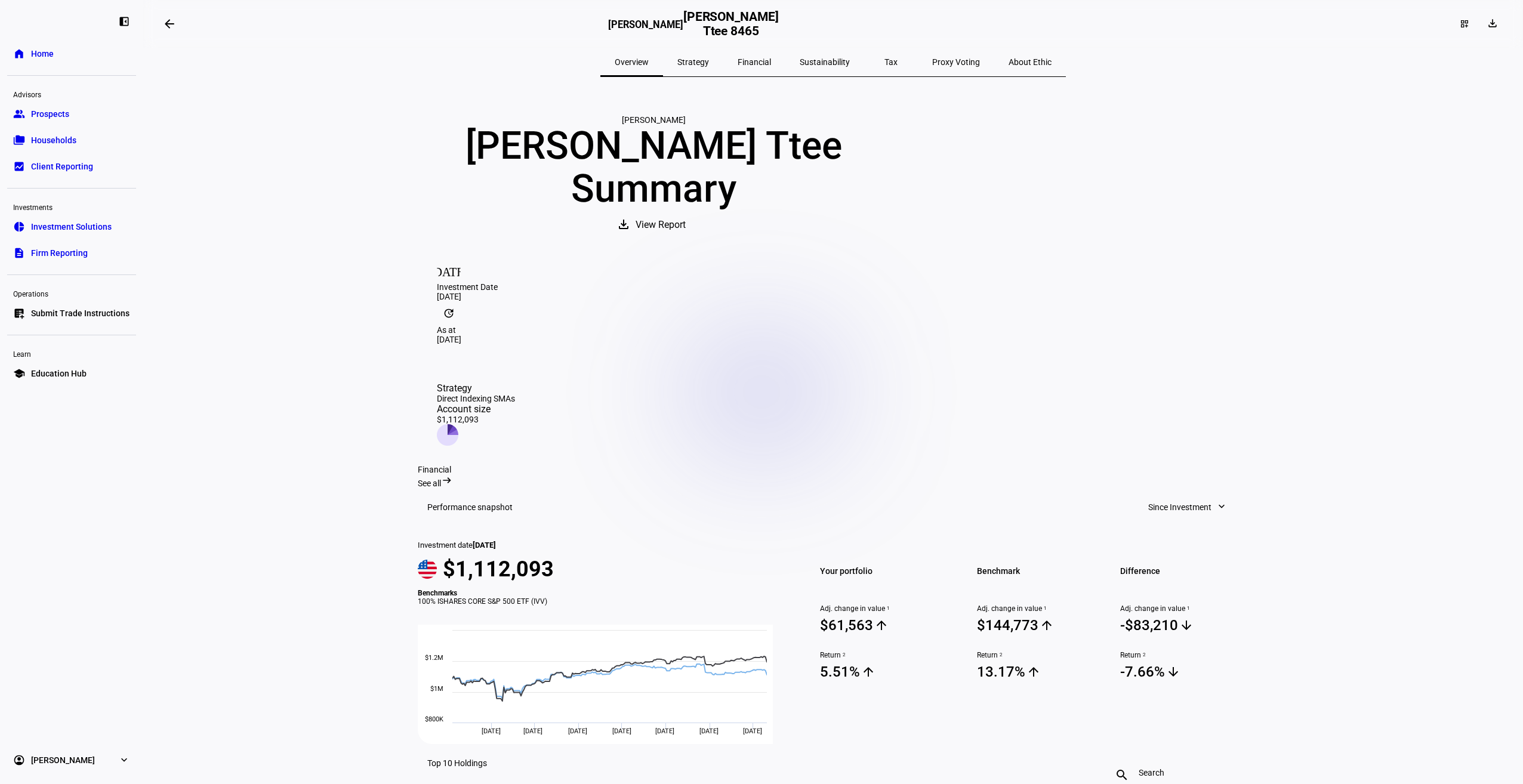
click at [756, 65] on span "Financial" at bounding box center [754, 62] width 34 height 8
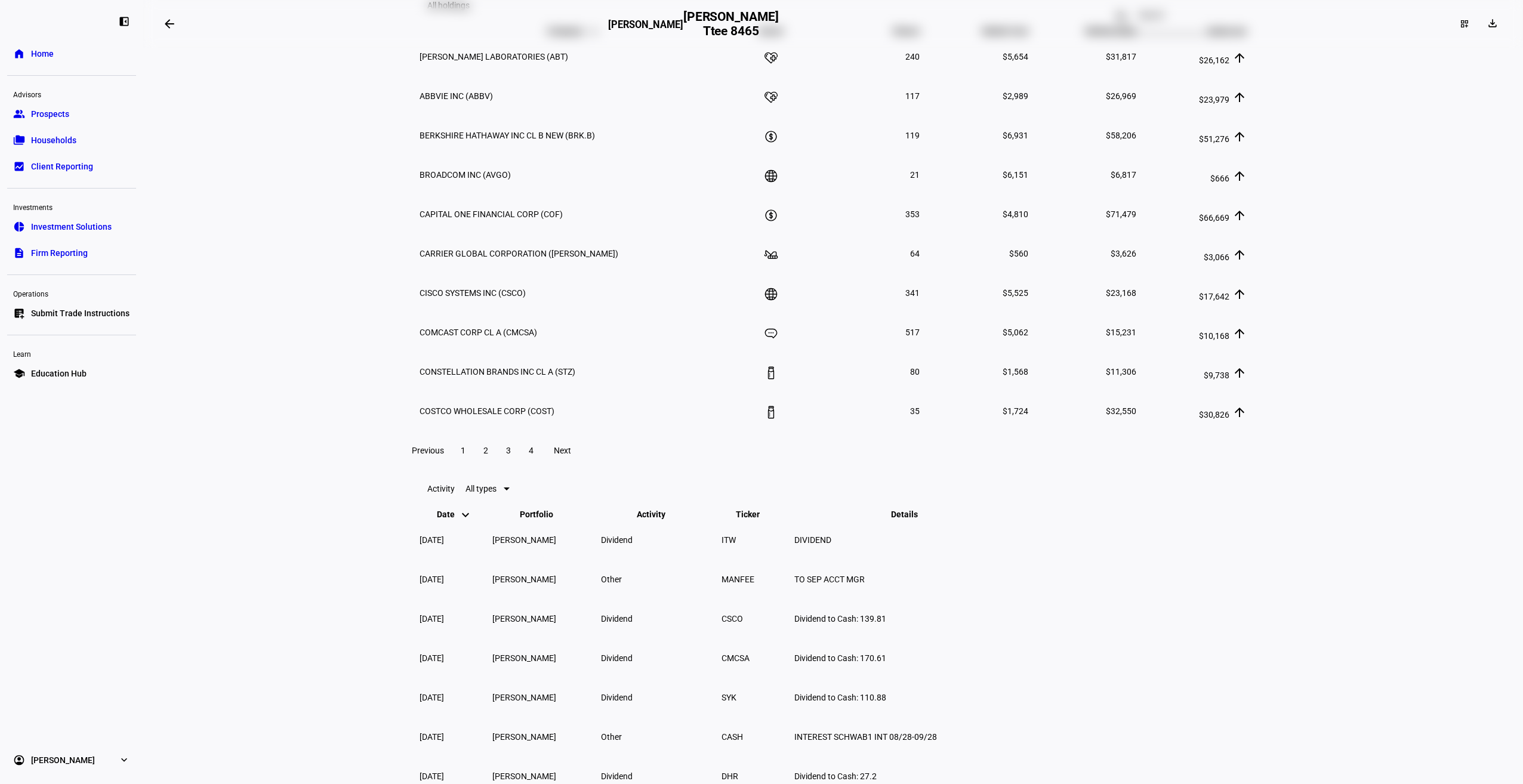
scroll to position [1579, 0]
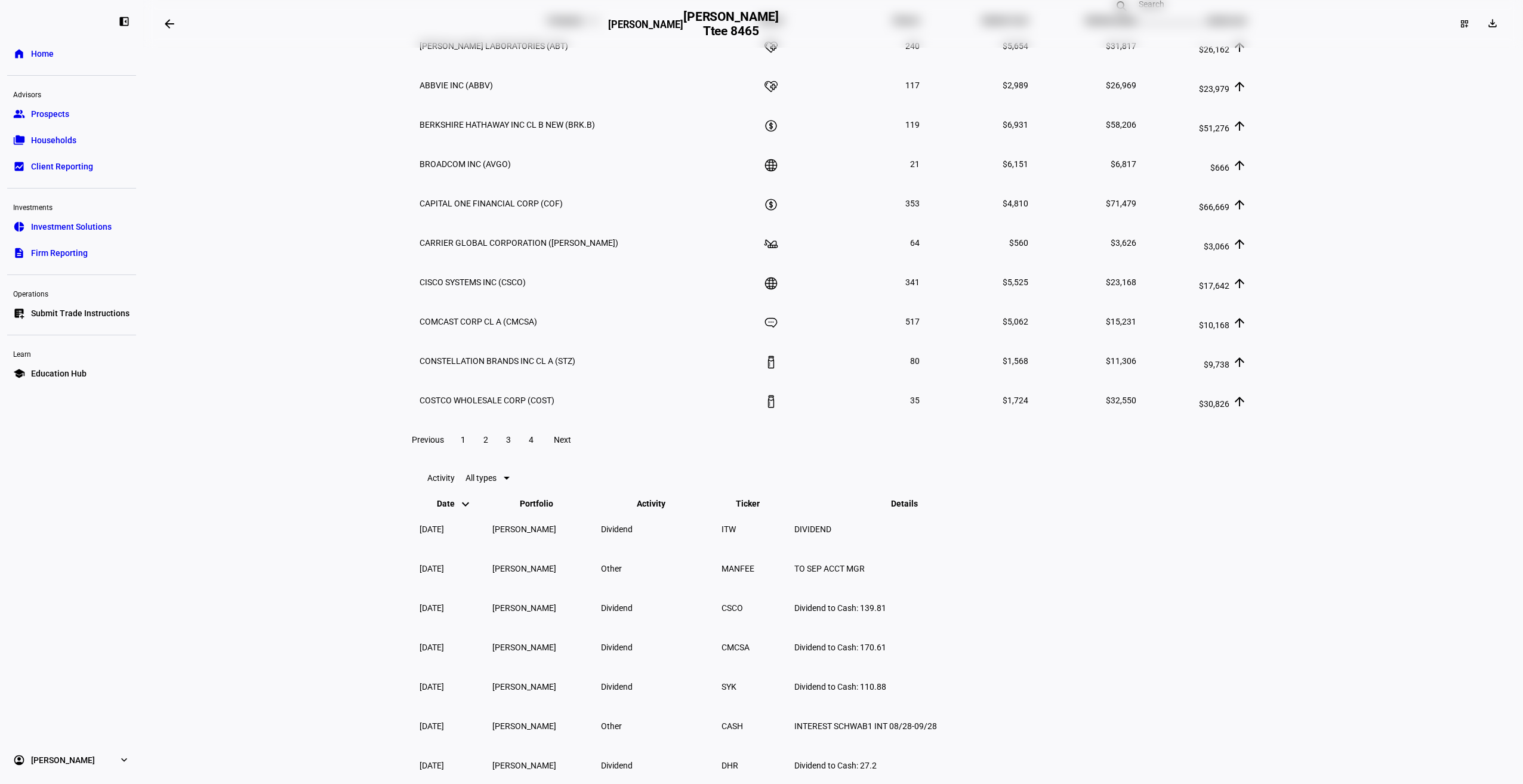
click at [1112, 25] on span "Market Value keyboard_arrow_down keyboard_arrow_up" at bounding box center [1102, 20] width 69 height 10
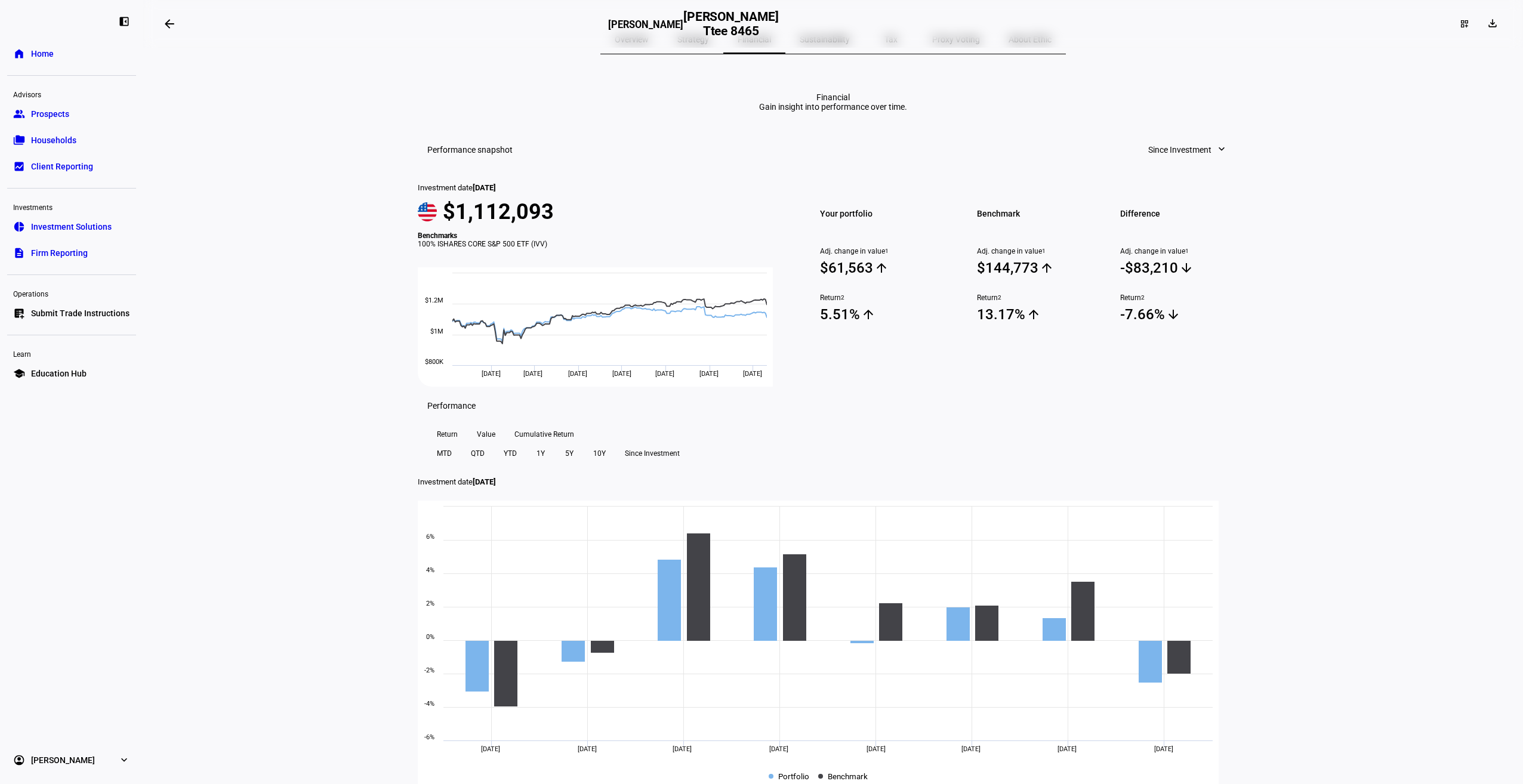
scroll to position [0, 0]
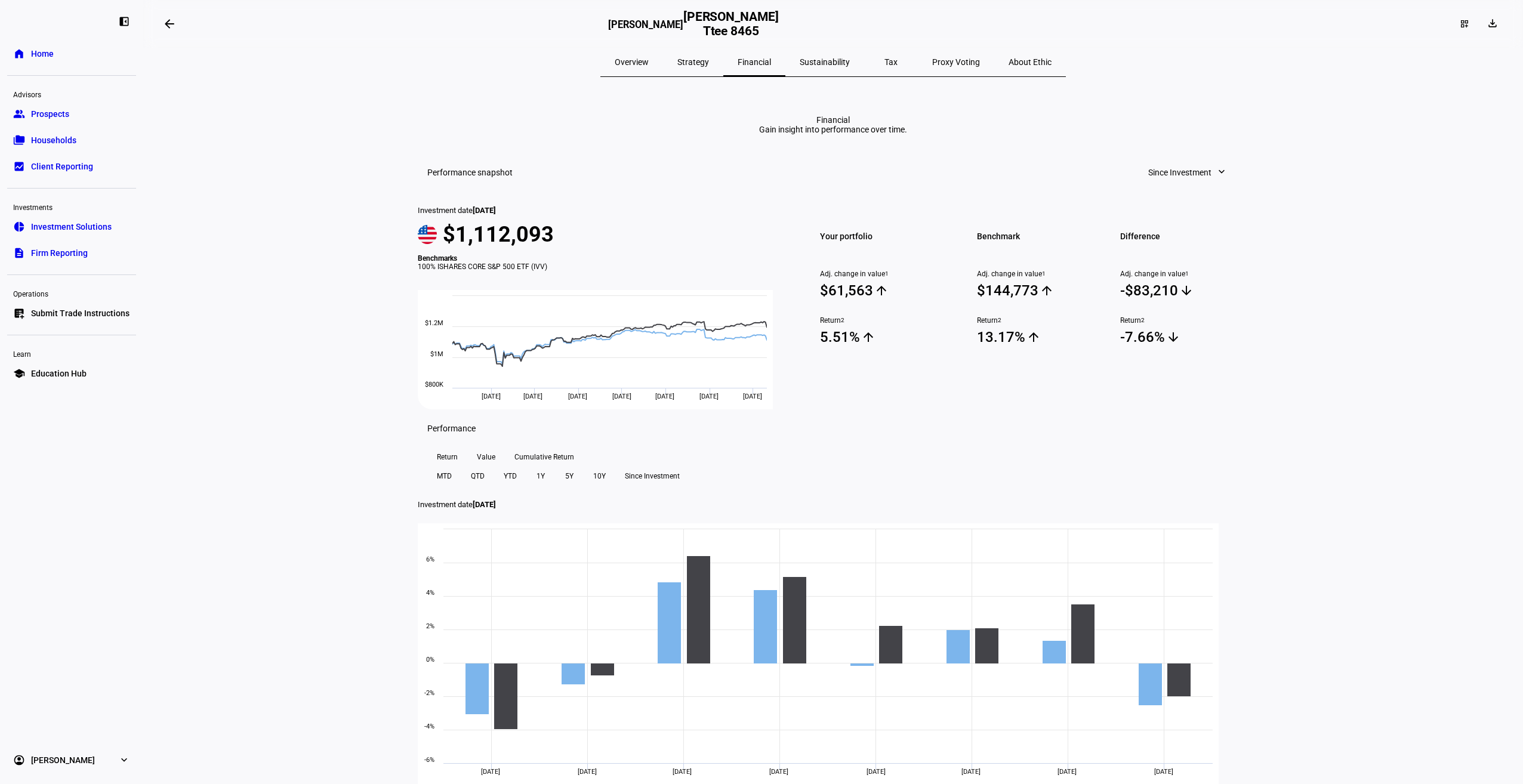
click at [709, 65] on span "Strategy" at bounding box center [693, 62] width 32 height 8
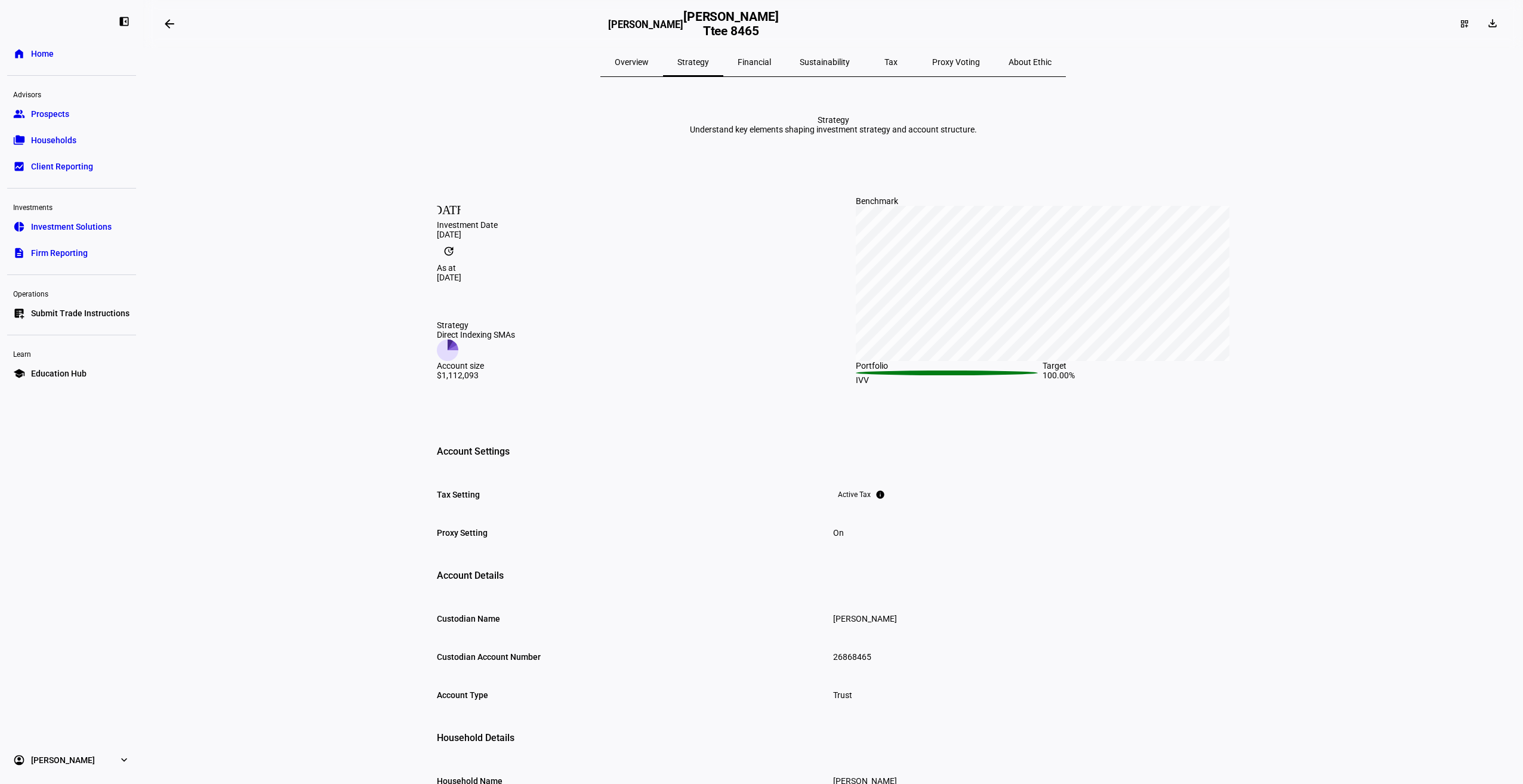
click at [649, 62] on span "Overview" at bounding box center [631, 62] width 34 height 8
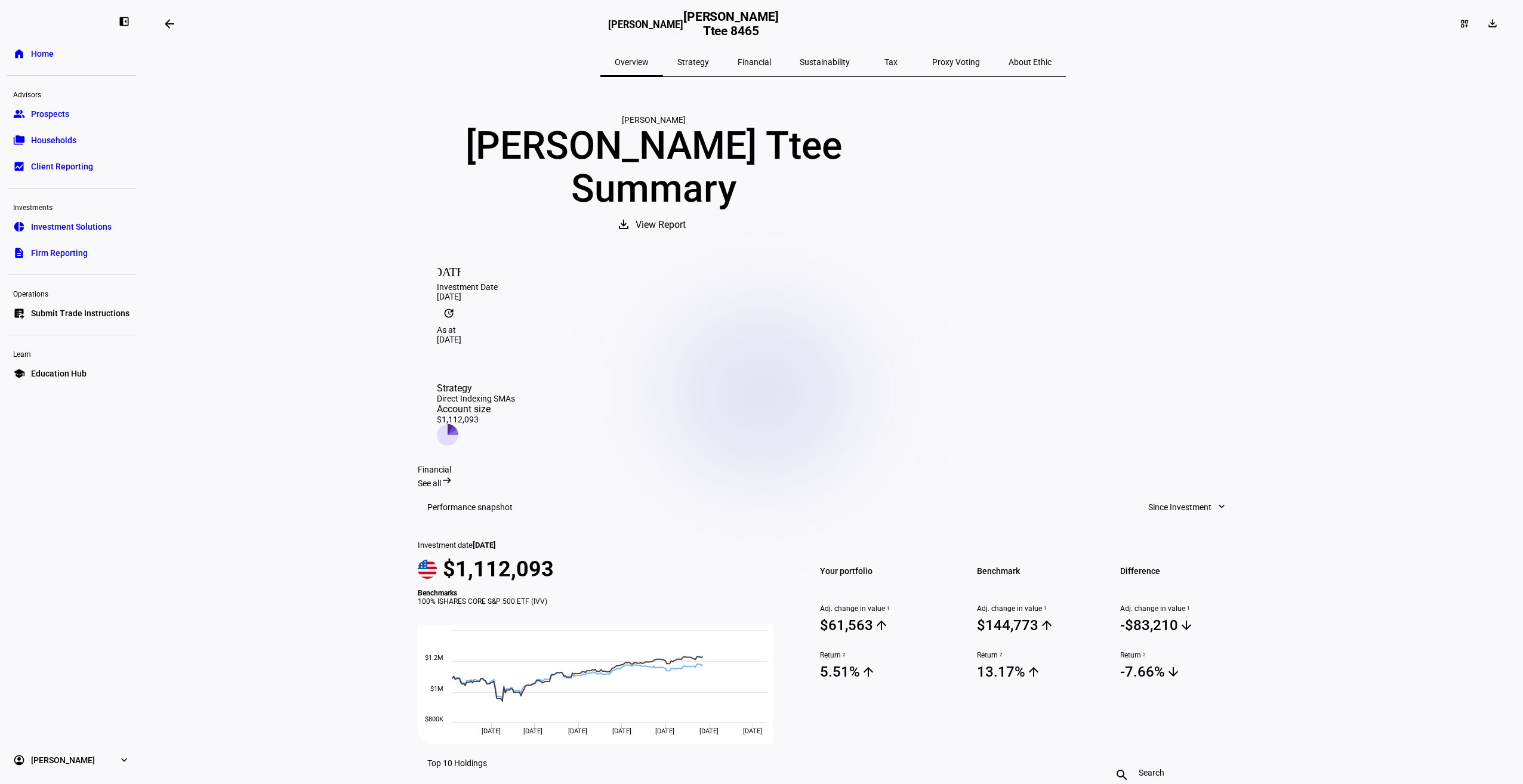
click at [703, 239] on span at bounding box center [654, 224] width 98 height 29
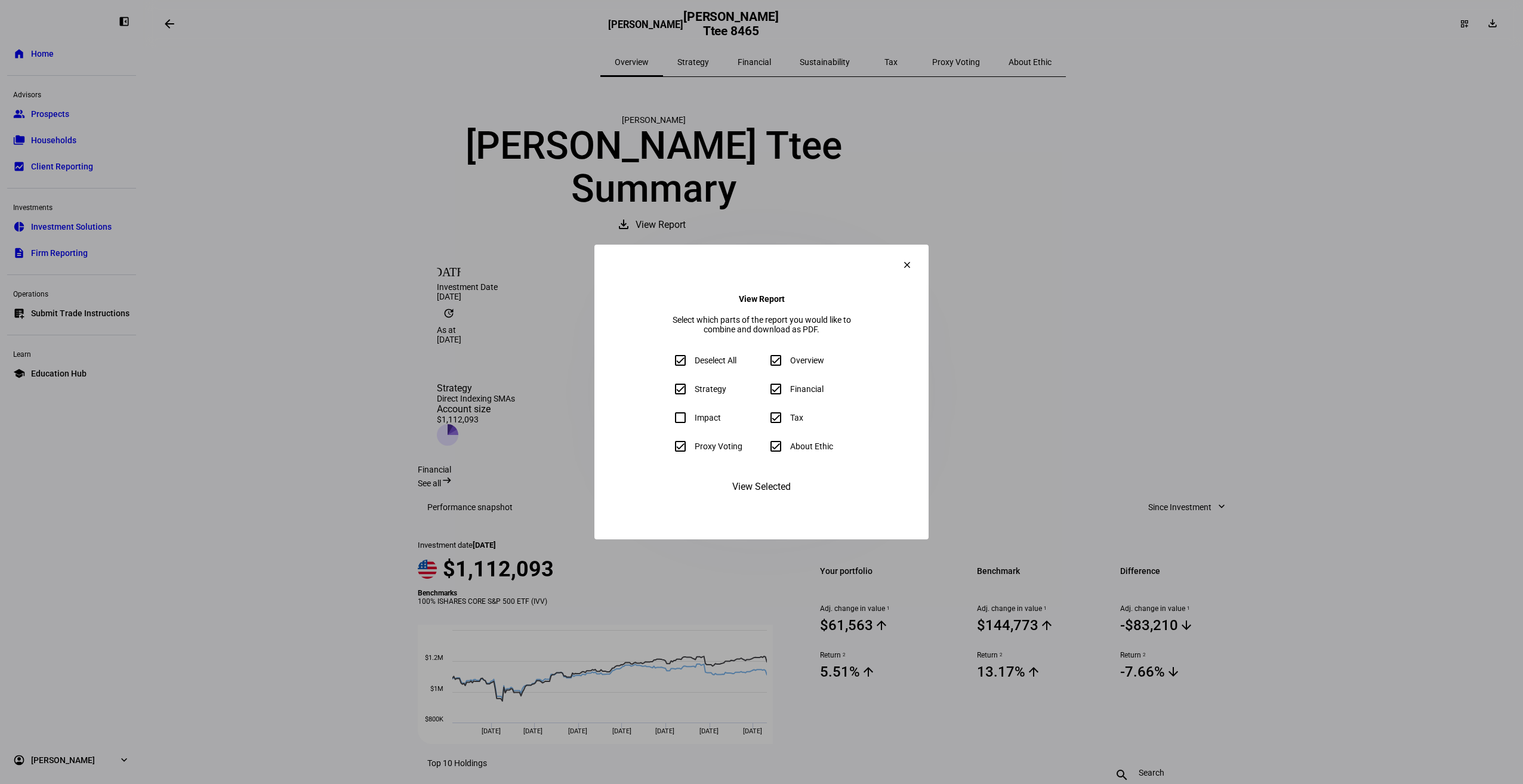
click at [777, 501] on span "View Selected" at bounding box center [761, 486] width 59 height 29
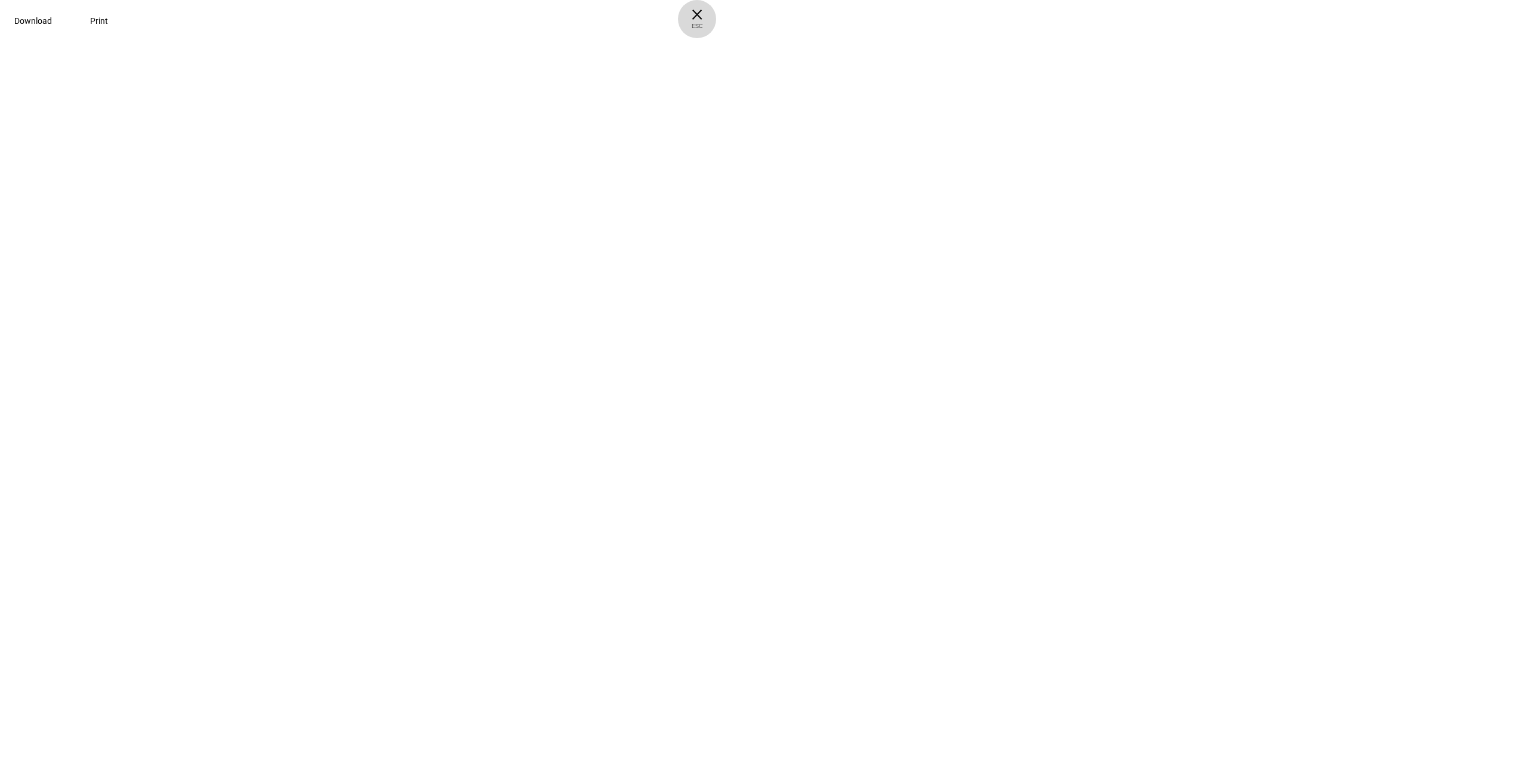
click at [716, 15] on span "× ESC" at bounding box center [697, 19] width 38 height 38
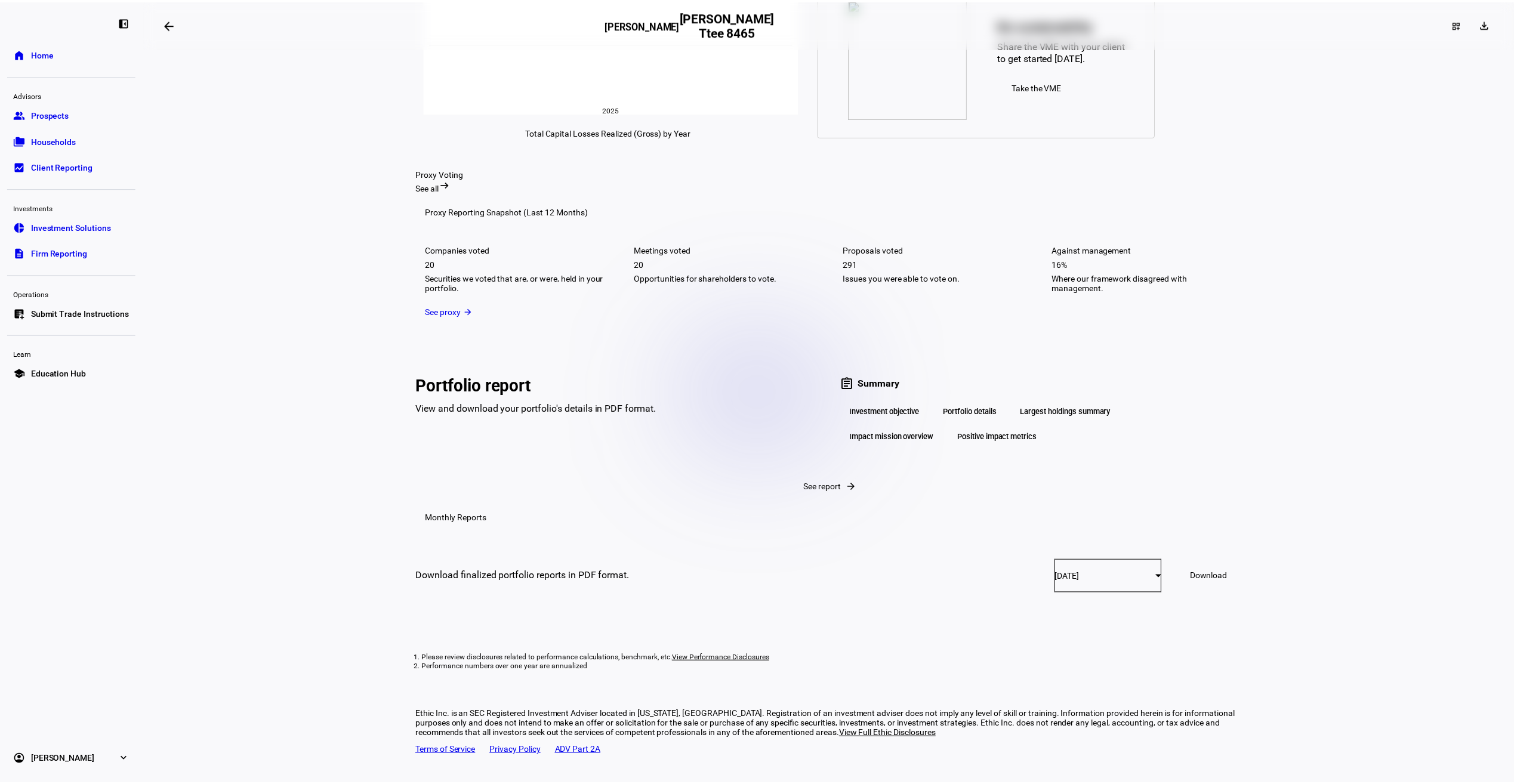
scroll to position [1506, 0]
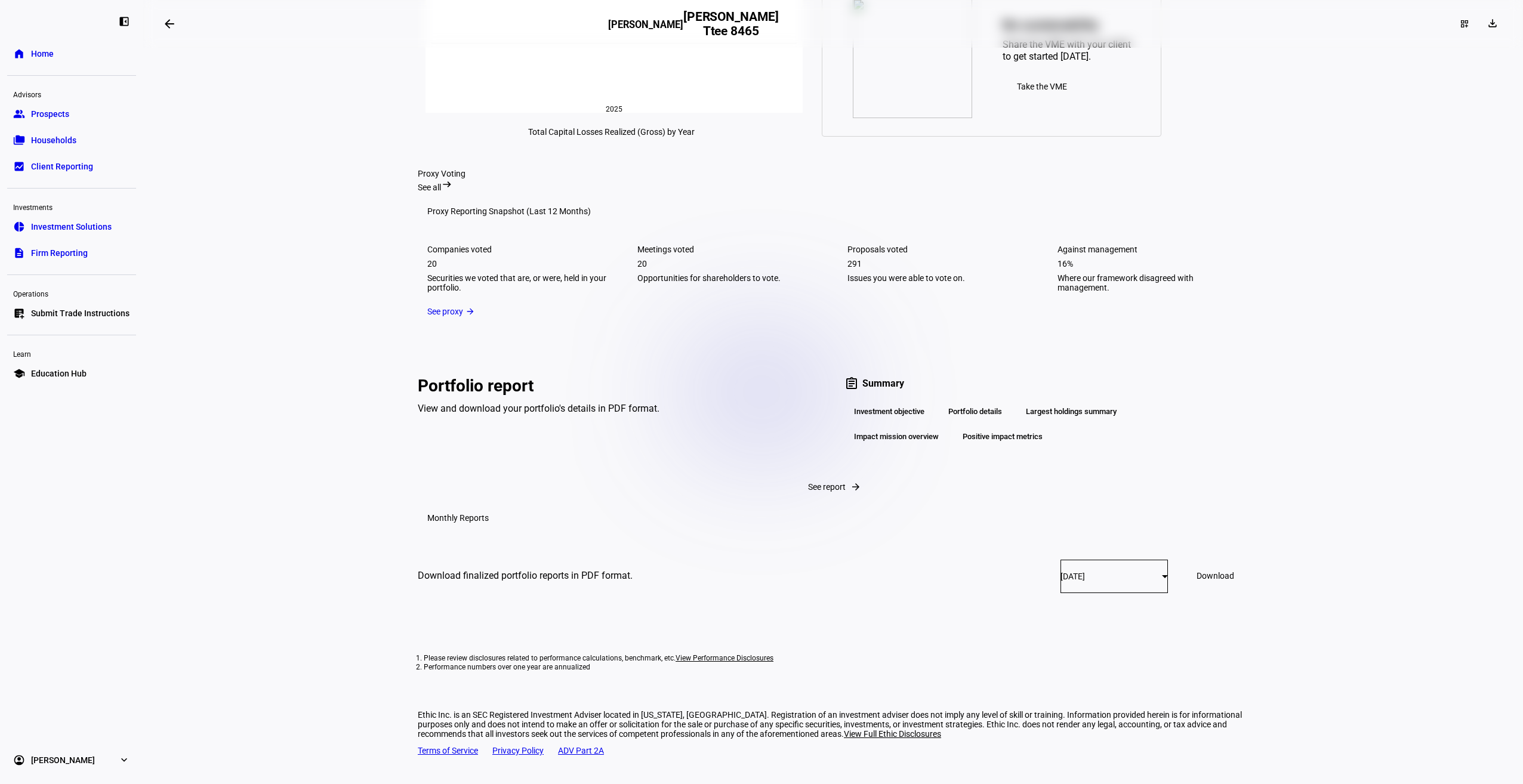
click at [993, 422] on div "Portfolio details" at bounding box center [975, 412] width 72 height 20
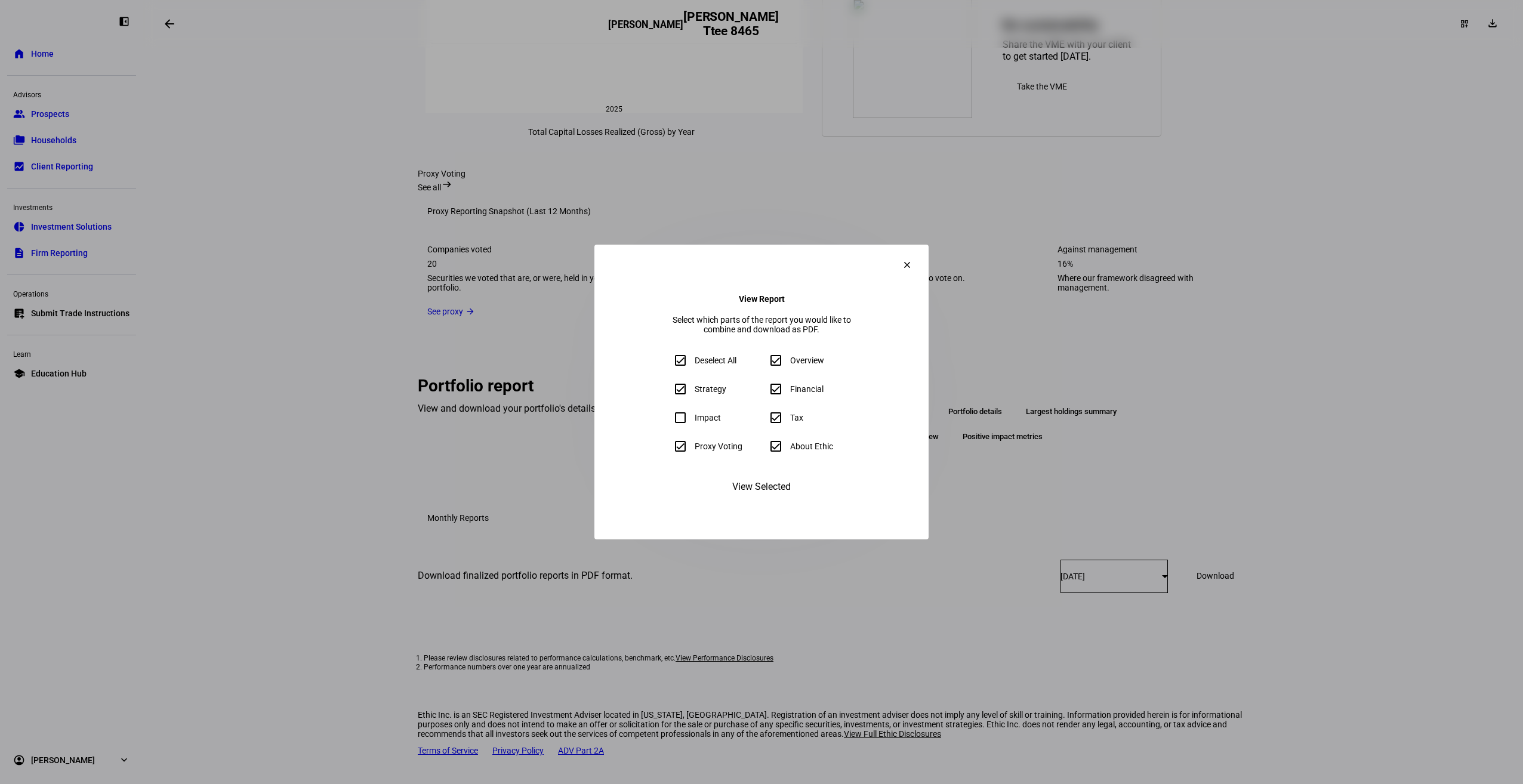
click at [722, 501] on span at bounding box center [761, 486] width 92 height 29
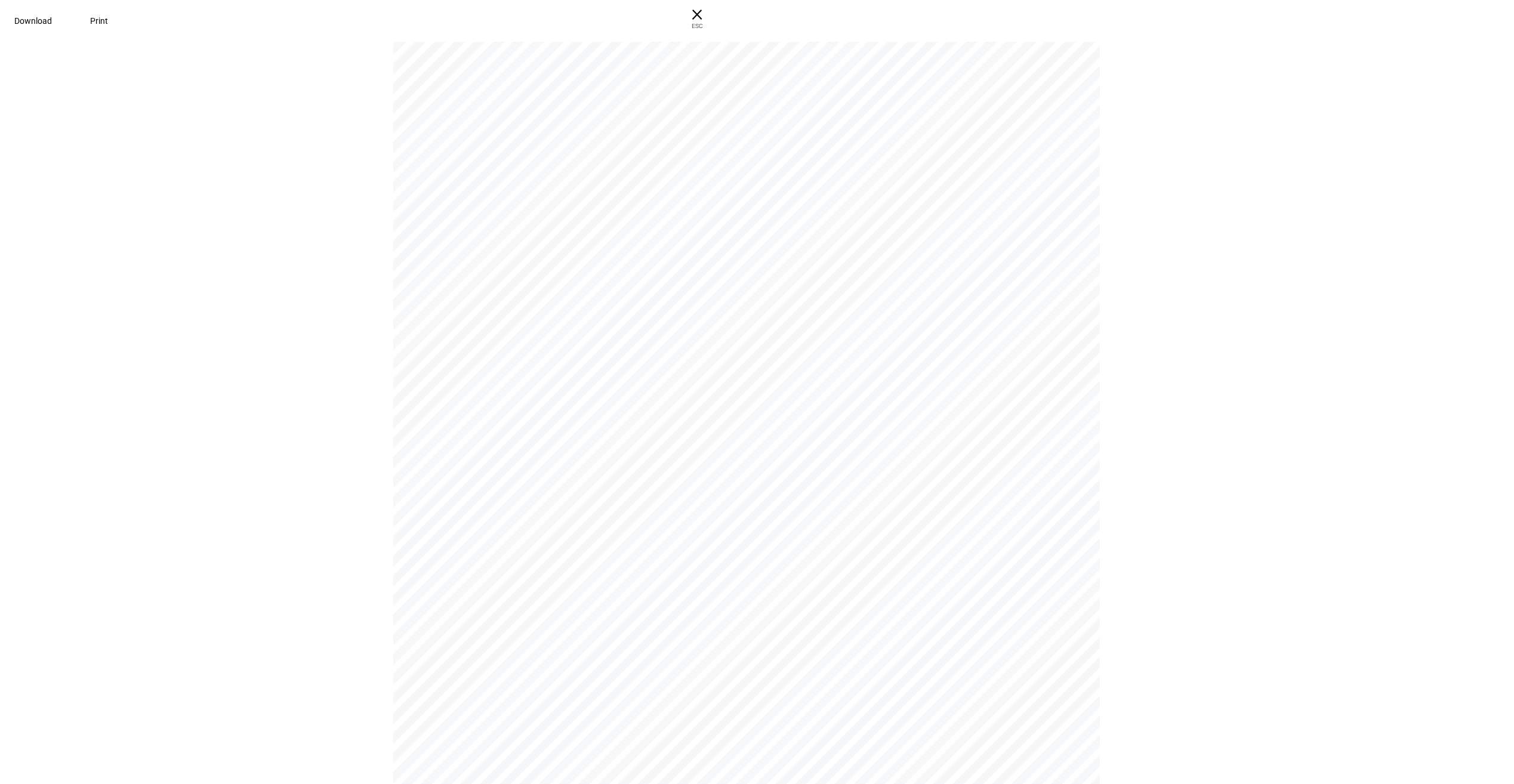
scroll to position [2781, 0]
drag, startPoint x: 1045, startPoint y: 538, endPoint x: 891, endPoint y: 509, distance: 156.7
click at [891, 509] on div "Performance (Last 12 Months) Sector overview % of $ Invested All holdings [DATE…" at bounding box center [752, 516] width 717 height 928
drag, startPoint x: 891, startPoint y: 509, endPoint x: 1294, endPoint y: 481, distance: 404.0
click at [1294, 481] on div "[PERSON_NAME] Ttee [PERSON_NAME] Ttee [PERSON_NAME] 8465 | Portfolio Report Pow…" at bounding box center [757, 411] width 1514 height 745
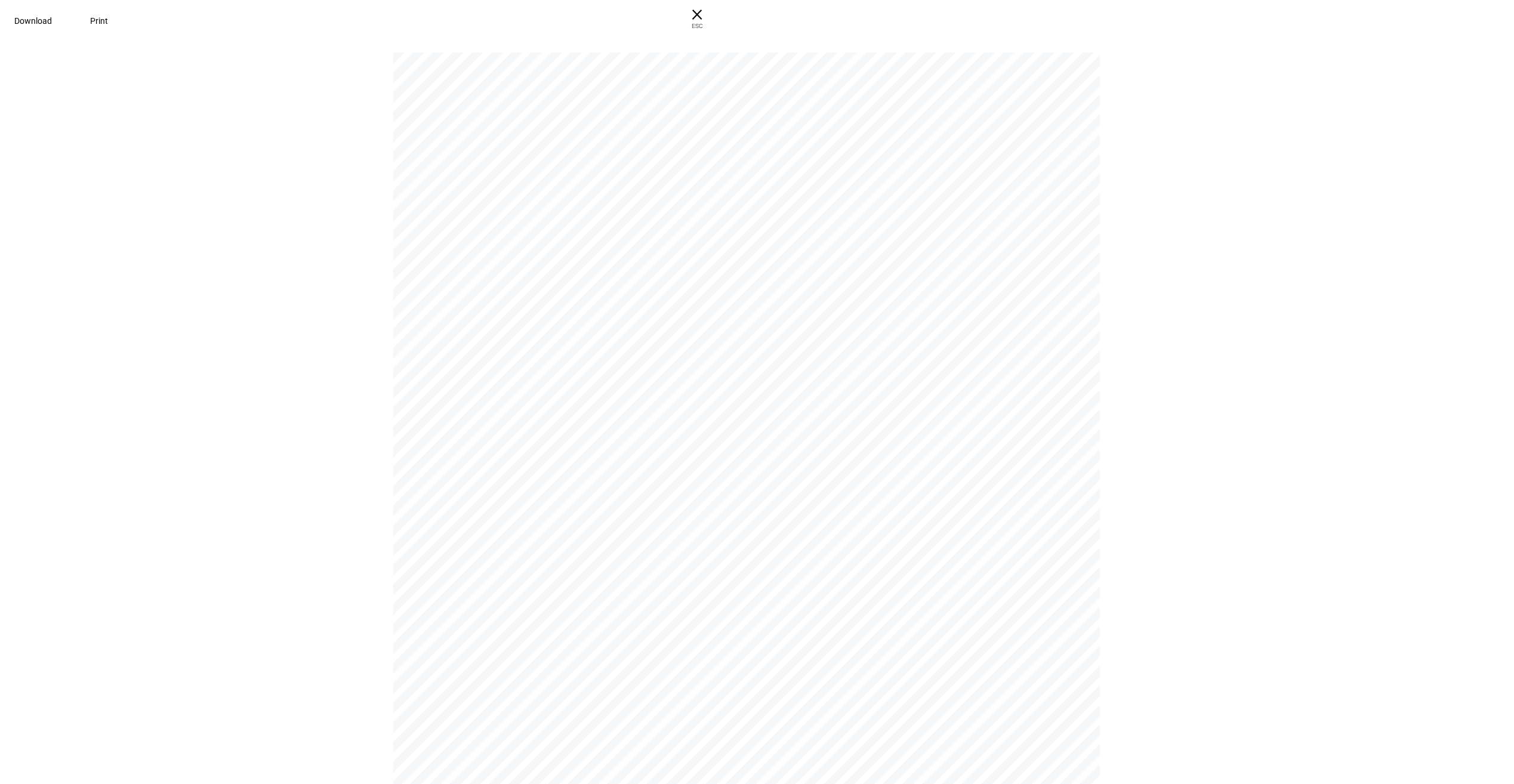
click at [52, 16] on span "Download" at bounding box center [33, 20] width 38 height 10
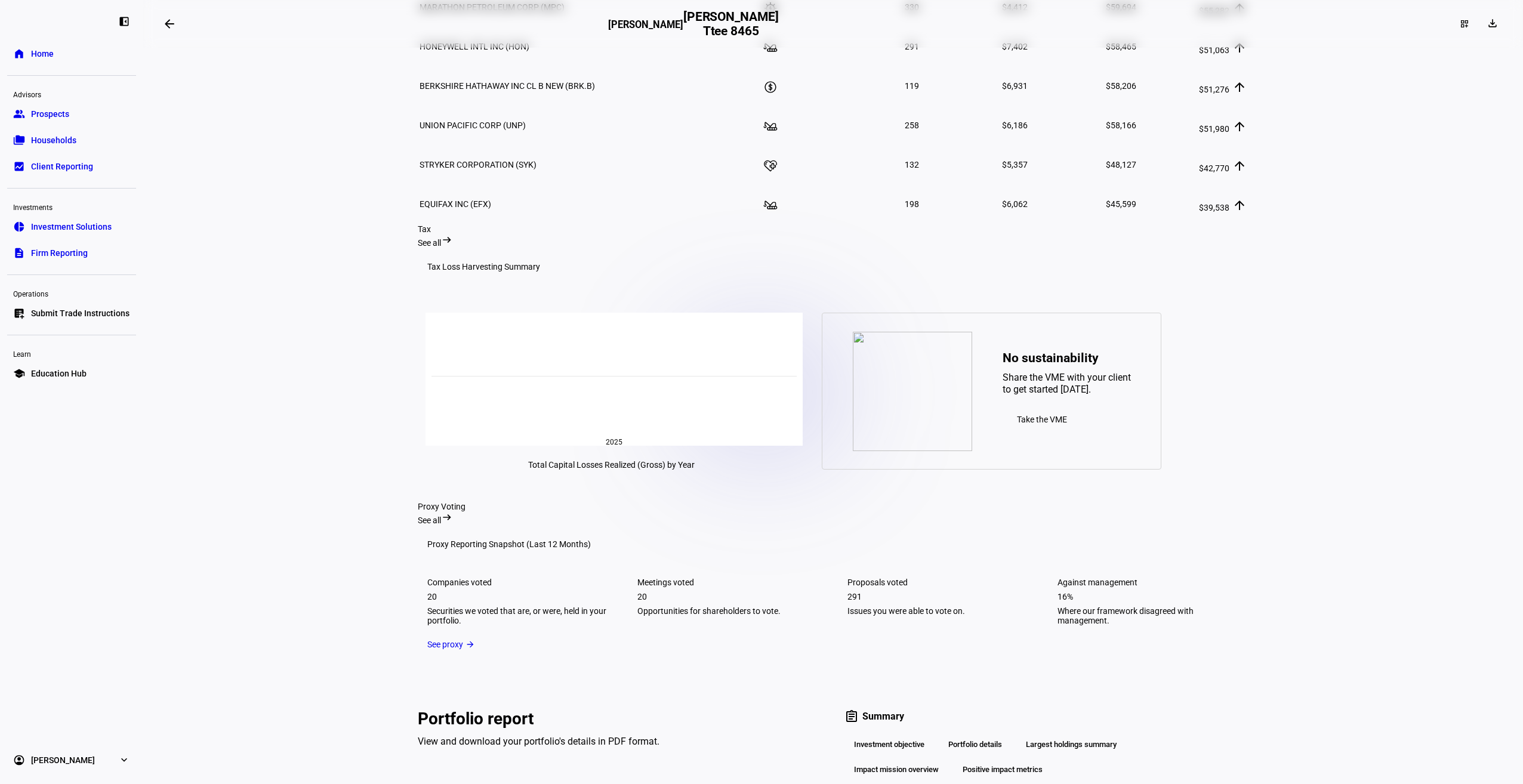
scroll to position [483, 0]
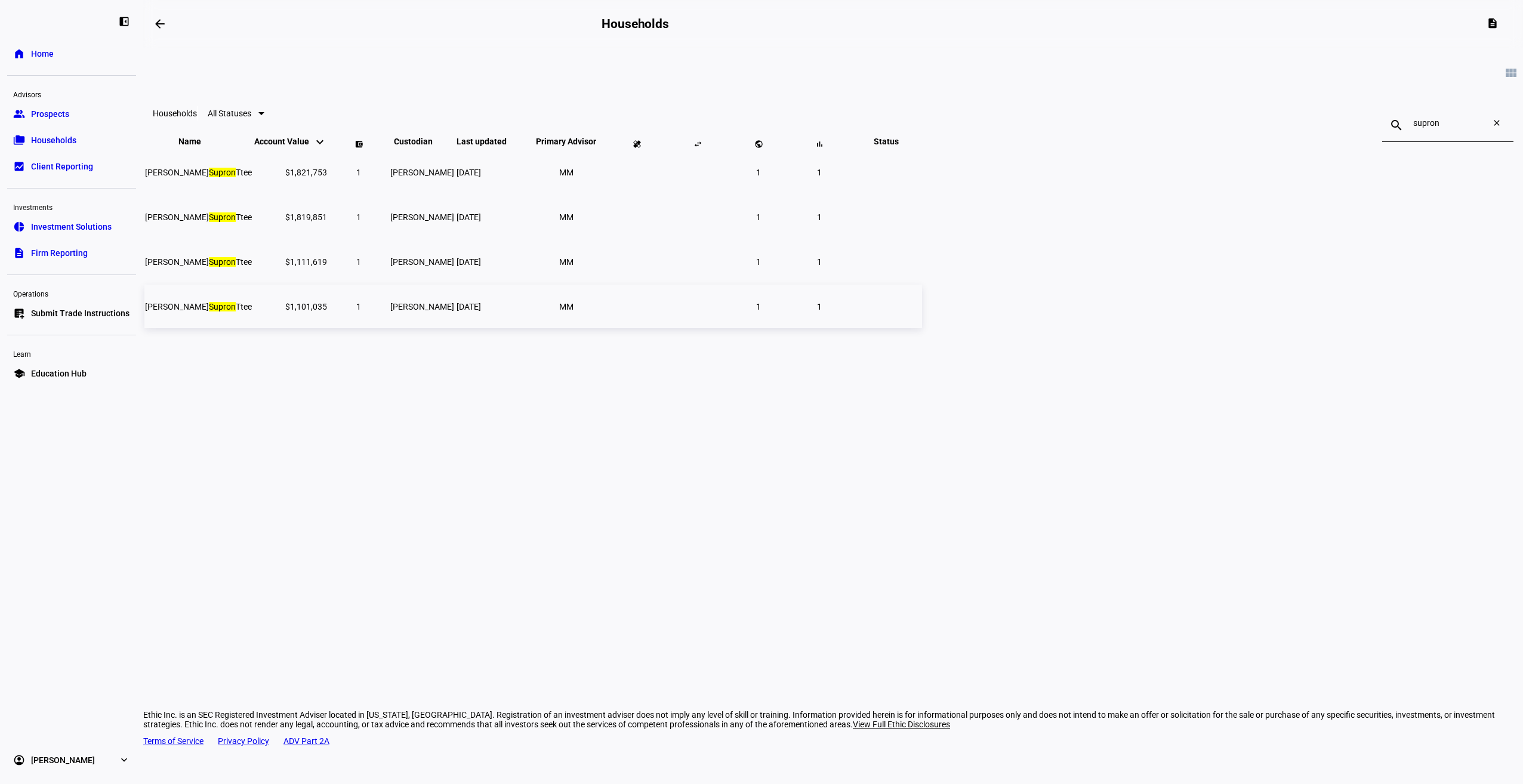
click at [252, 312] on span "[PERSON_NAME] Ttee" at bounding box center [198, 306] width 107 height 10
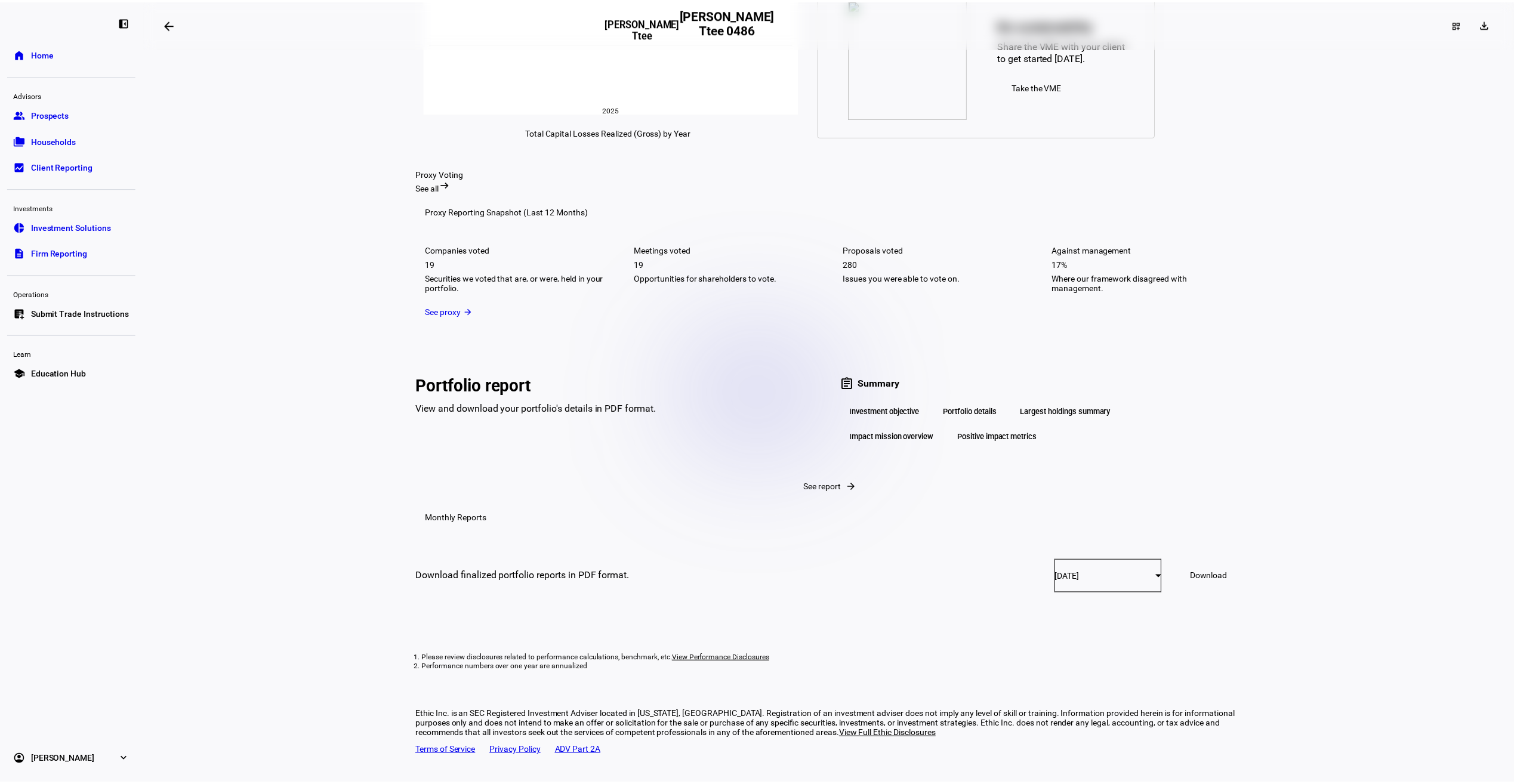
scroll to position [1482, 0]
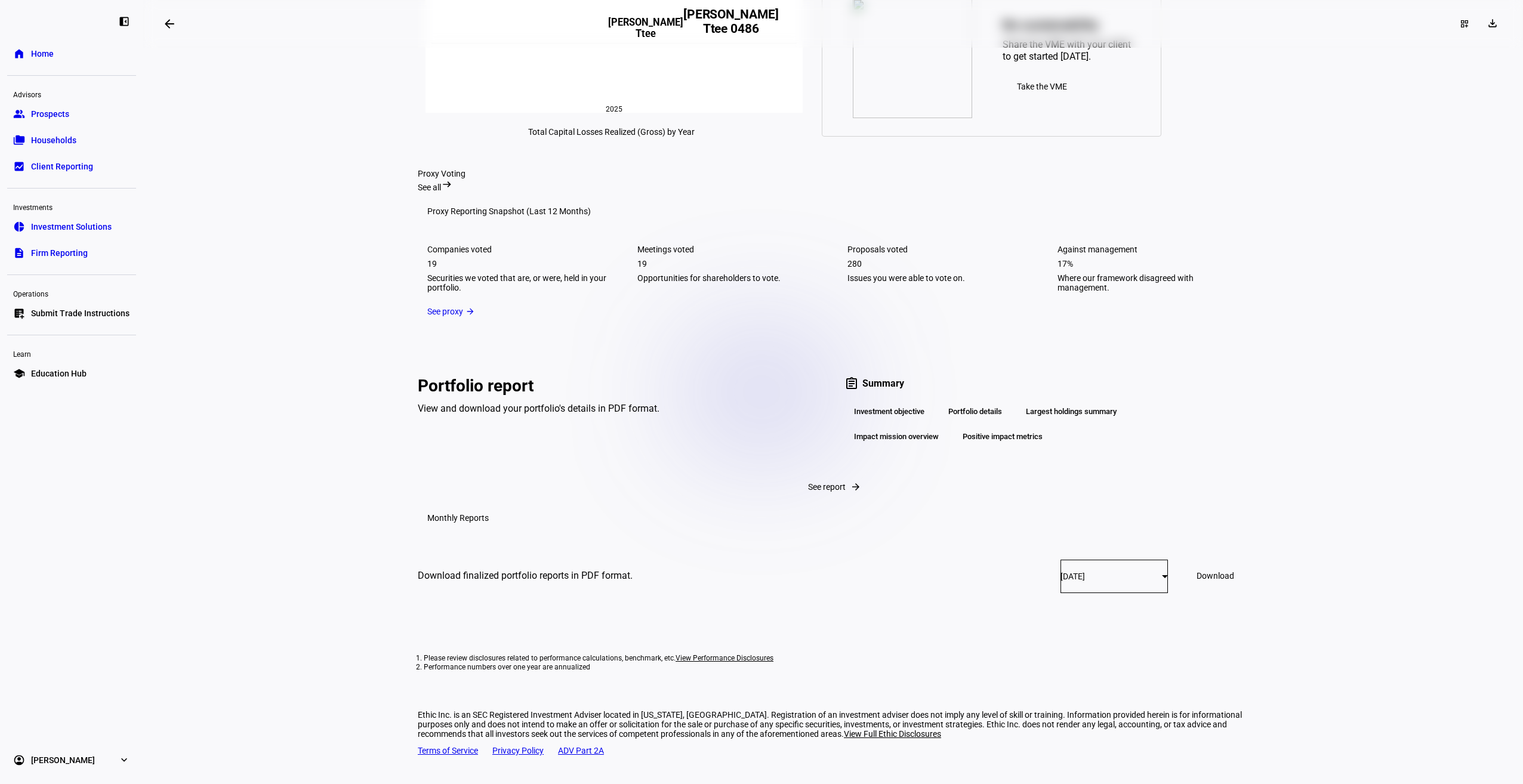
click at [984, 422] on div "Portfolio details" at bounding box center [975, 412] width 72 height 20
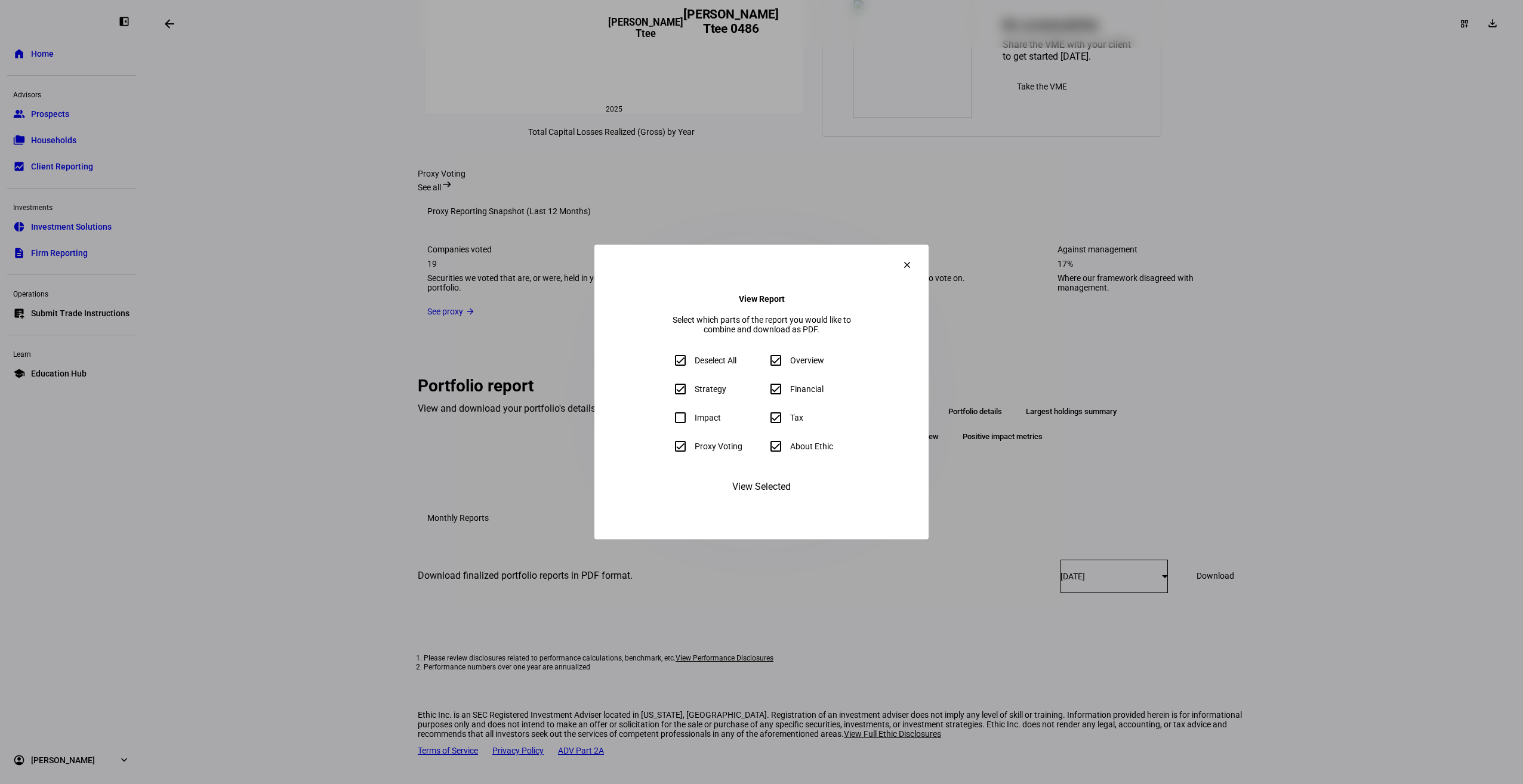
click at [780, 501] on span "View Selected" at bounding box center [761, 486] width 59 height 29
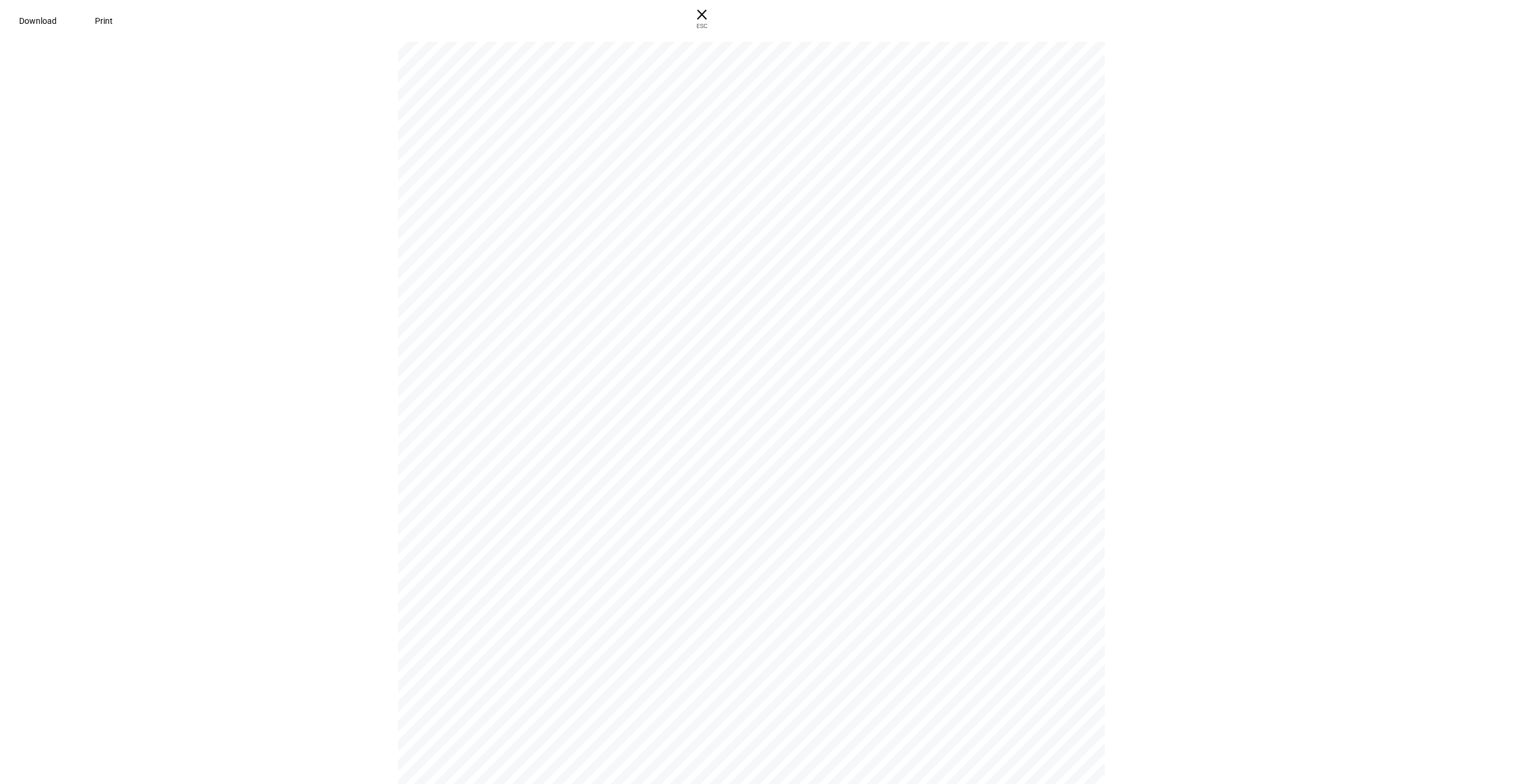
scroll to position [3046, 0]
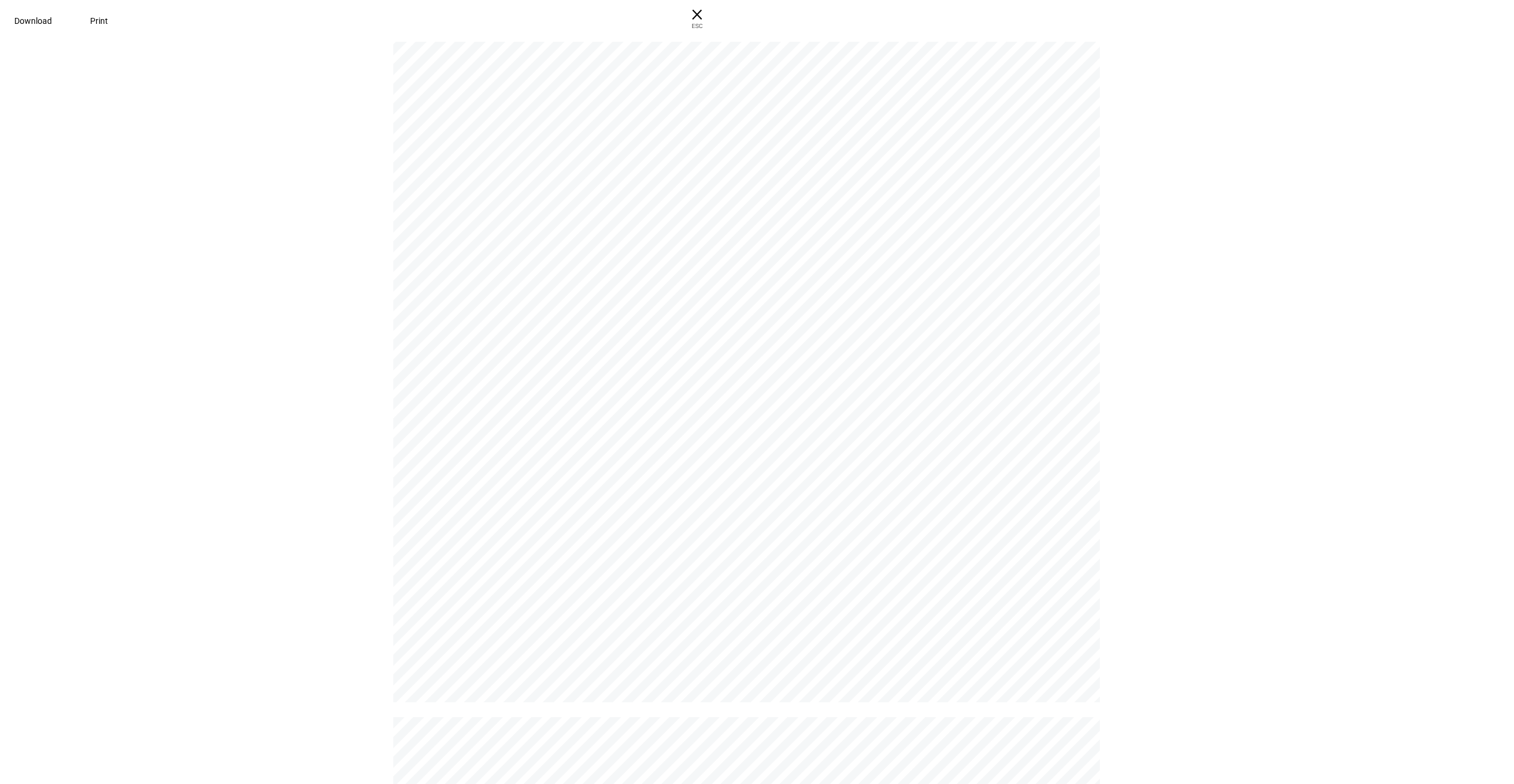
click at [52, 16] on span "Download" at bounding box center [33, 20] width 38 height 10
click at [716, 20] on span "ESC" at bounding box center [697, 22] width 38 height 17
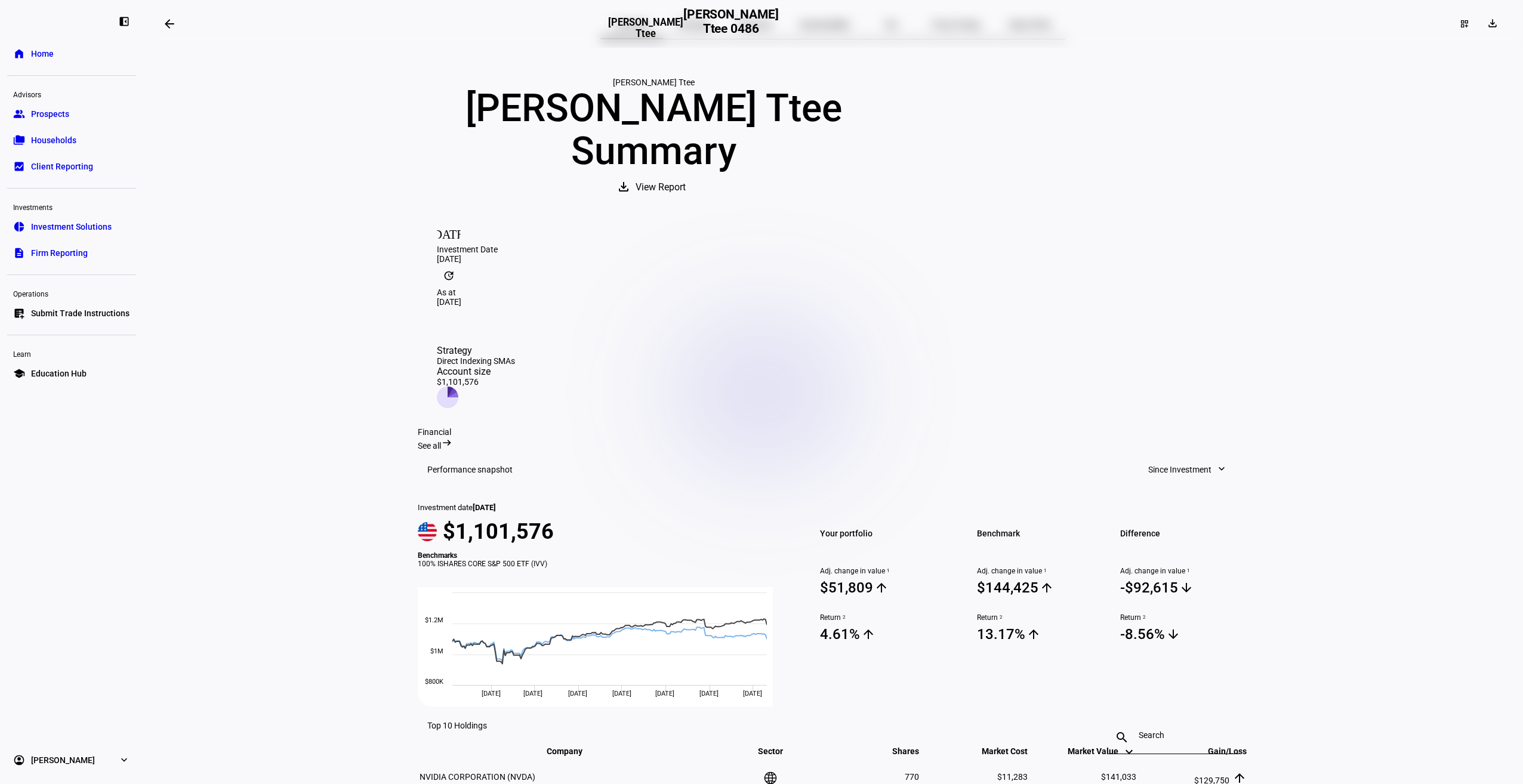
scroll to position [0, 0]
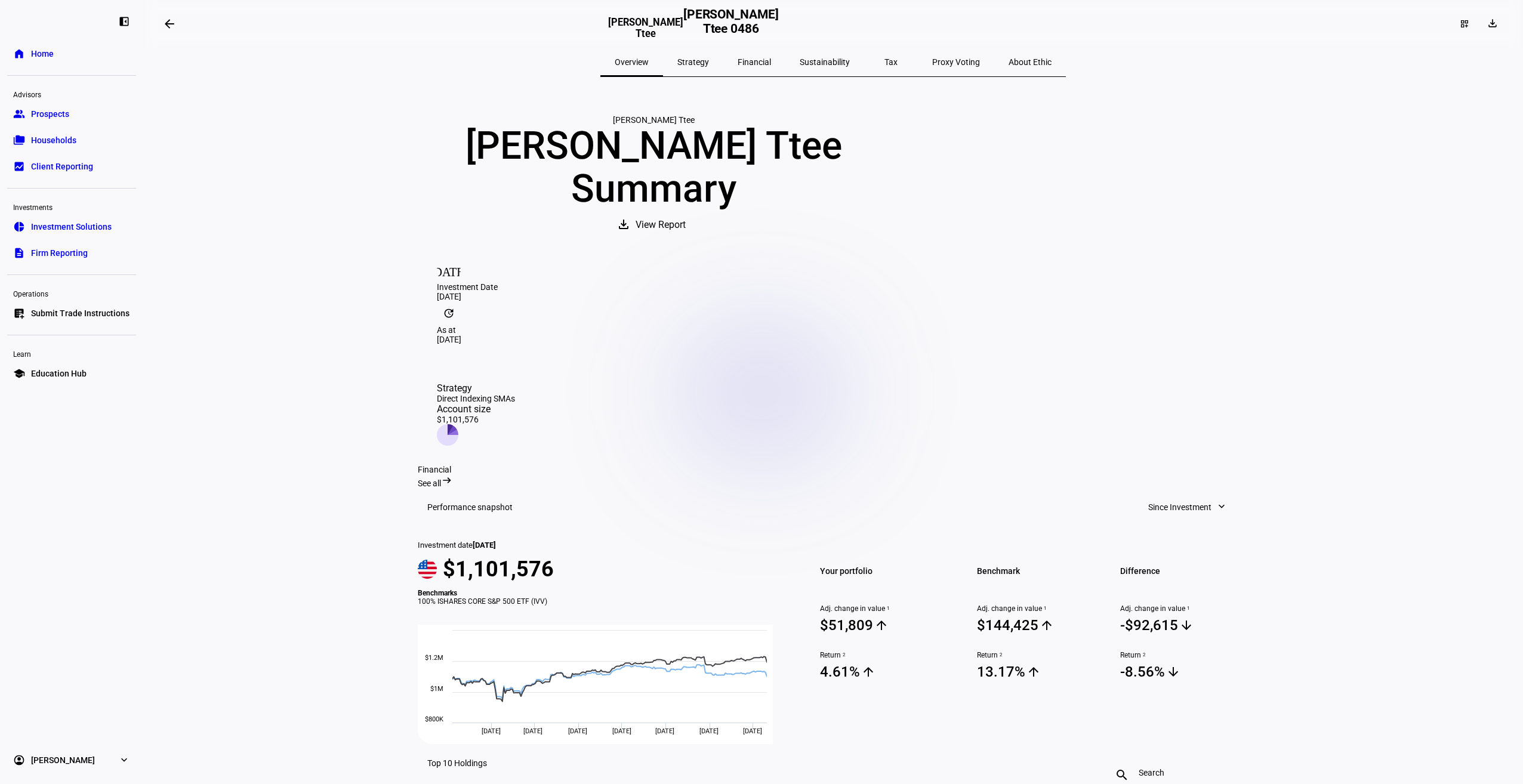
click at [770, 61] on span "Financial" at bounding box center [754, 62] width 34 height 8
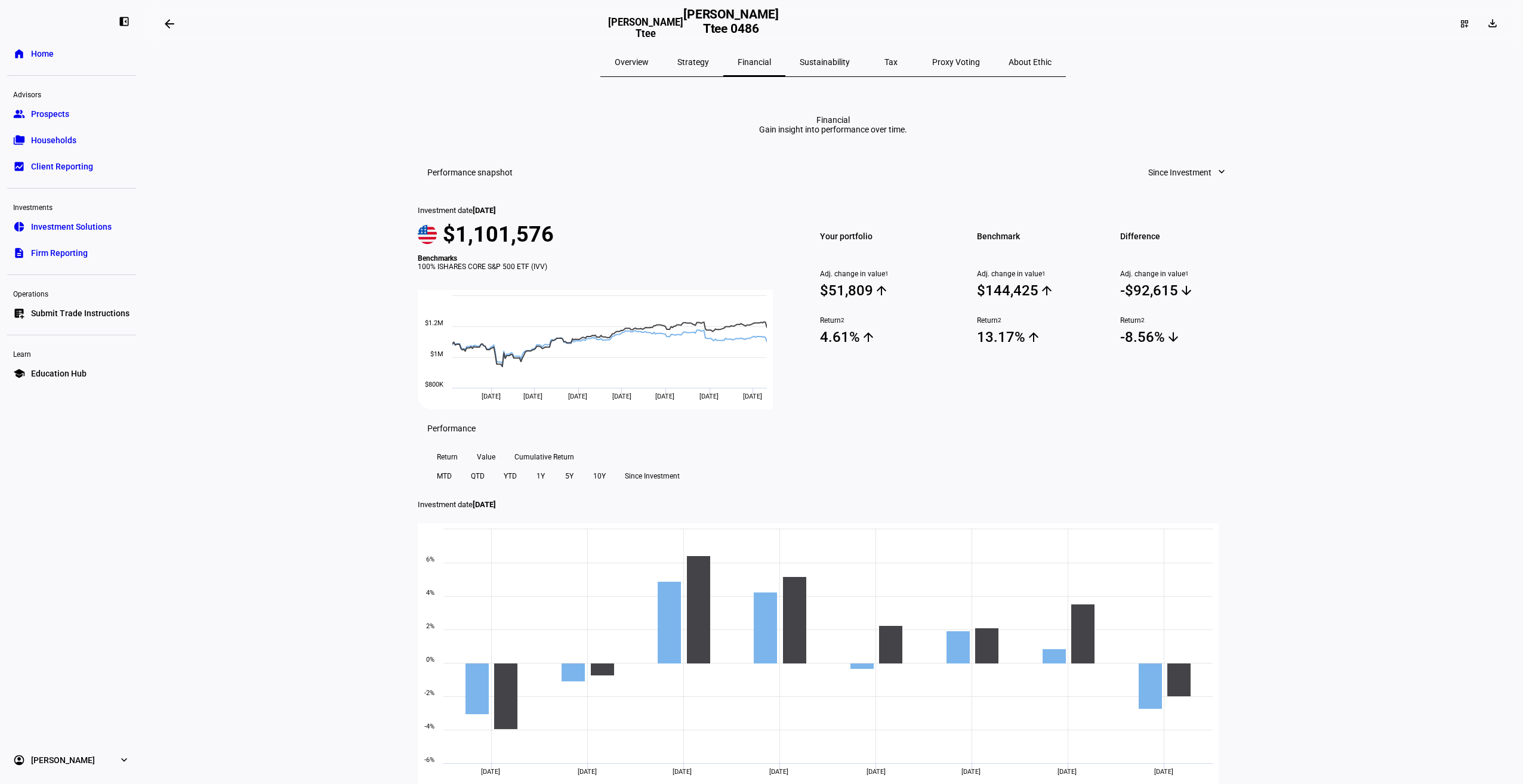
click at [885, 60] on span "Tax" at bounding box center [891, 62] width 13 height 8
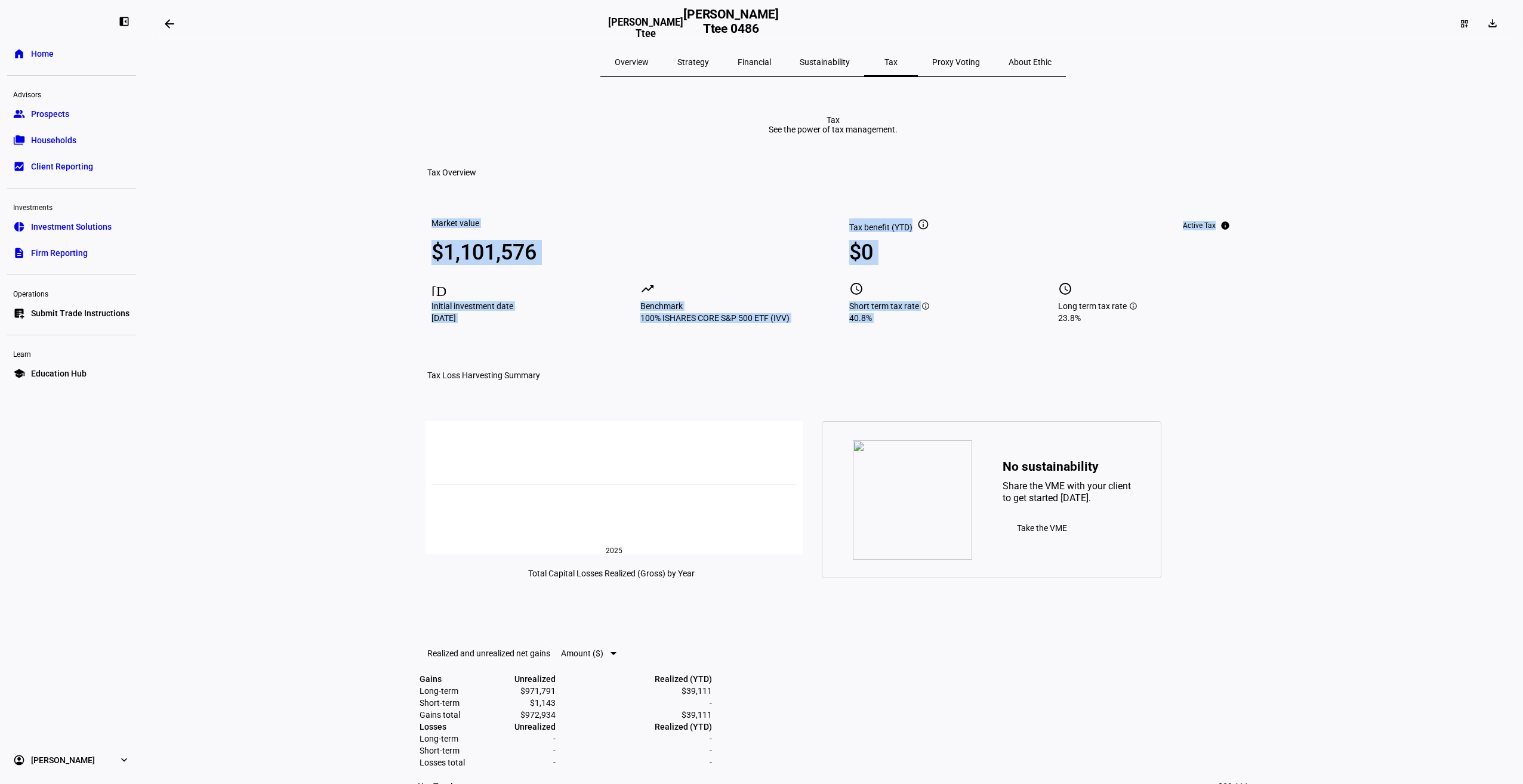
drag, startPoint x: 1514, startPoint y: 218, endPoint x: 1519, endPoint y: 260, distance: 42.3
click at [1519, 260] on eth-layout-page-content "arrow_backwards Wendy F Supron Ttee Wendy F Supron Ttee 0486 dashboard_customiz…" at bounding box center [833, 392] width 1380 height 784
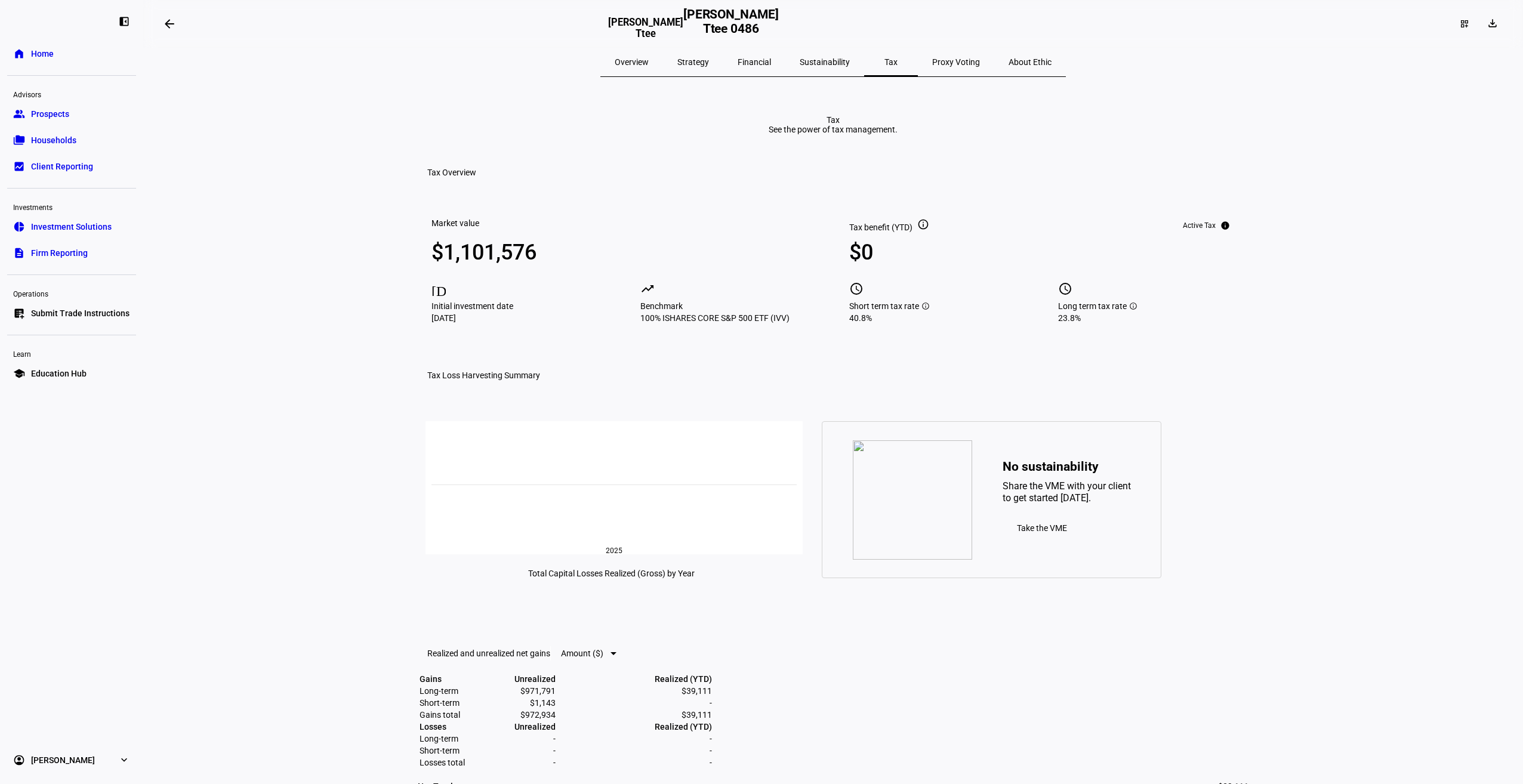
drag, startPoint x: 1519, startPoint y: 260, endPoint x: 1470, endPoint y: 244, distance: 51.5
click at [1470, 244] on eth-layout-page-content "arrow_backwards Wendy F Supron Ttee Wendy F Supron Ttee 0486 dashboard_customiz…" at bounding box center [833, 392] width 1380 height 784
click at [649, 63] on span "Overview" at bounding box center [631, 62] width 34 height 8
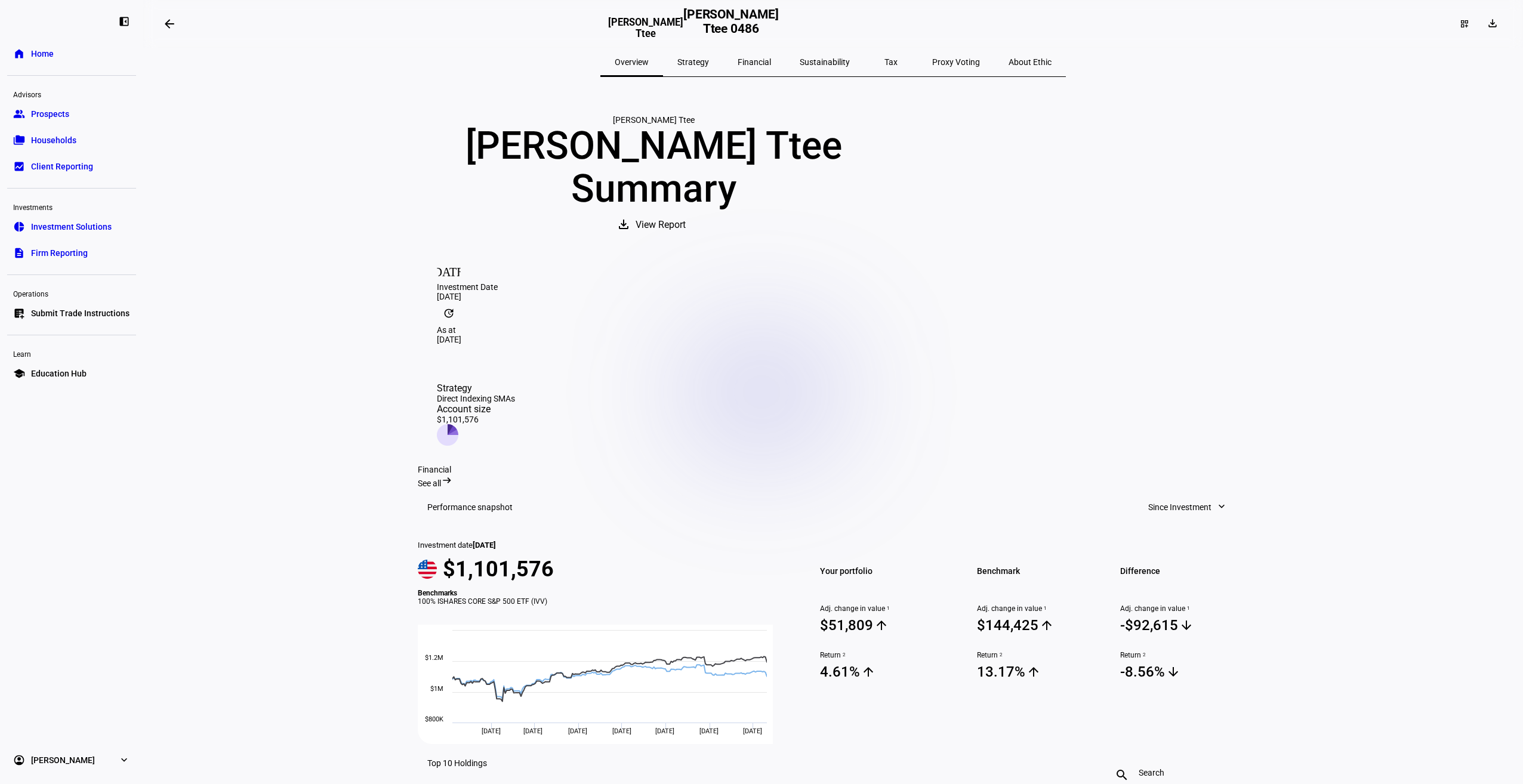
click at [686, 239] on span "View Report" at bounding box center [660, 224] width 50 height 29
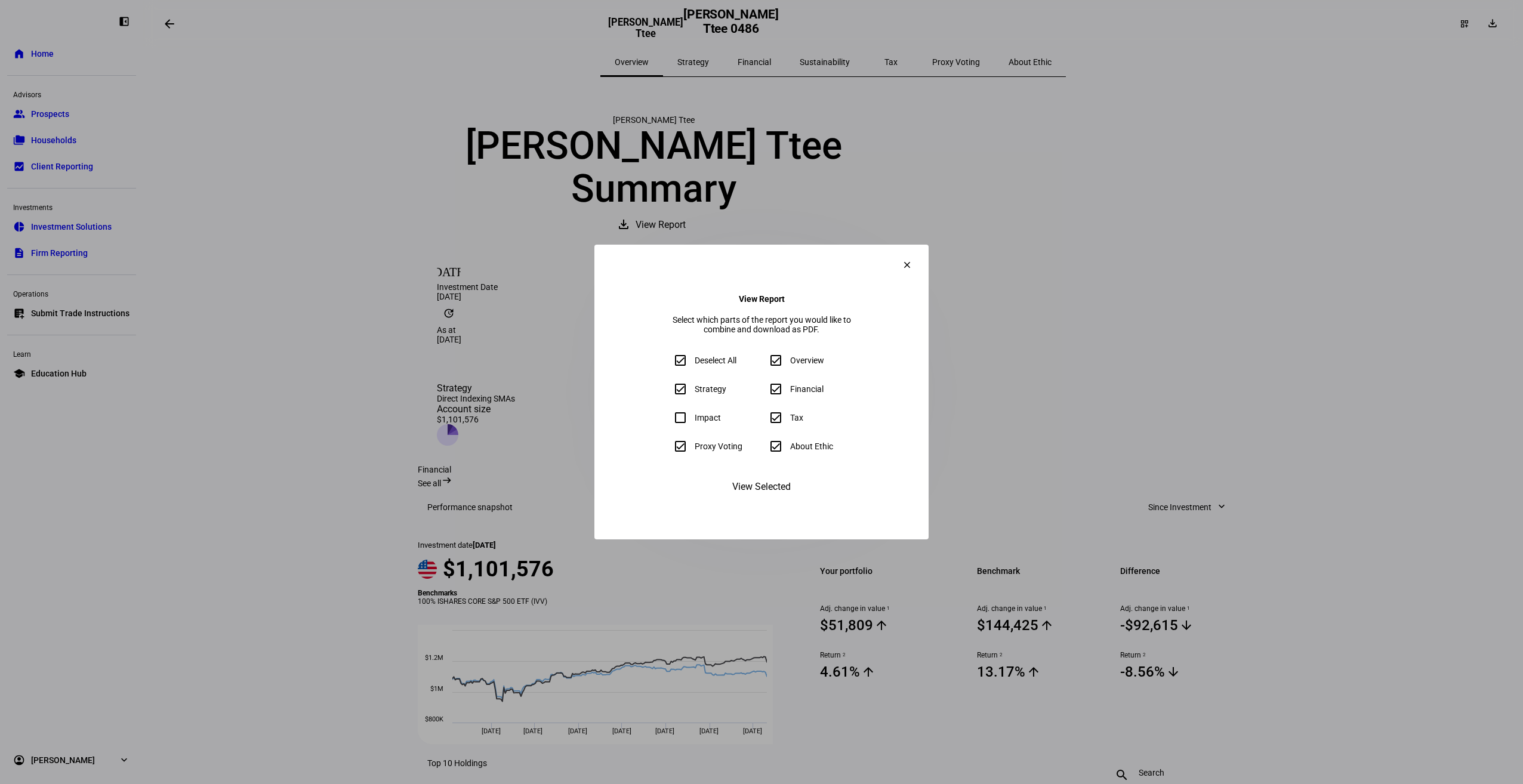
click at [921, 251] on span at bounding box center [907, 265] width 29 height 29
